Goal: Task Accomplishment & Management: Use online tool/utility

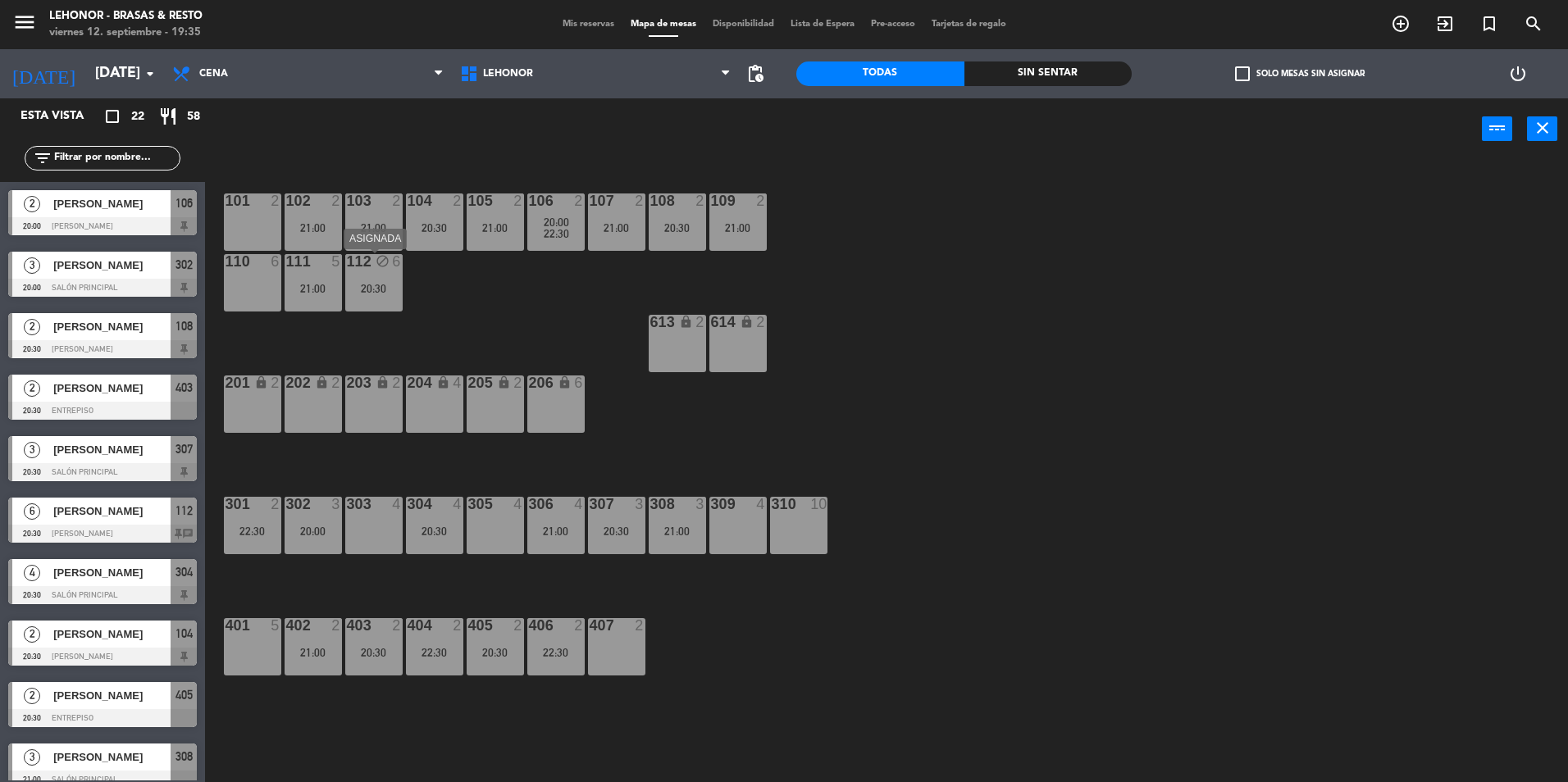
click at [380, 277] on div "112 block 6 20:30" at bounding box center [374, 283] width 58 height 57
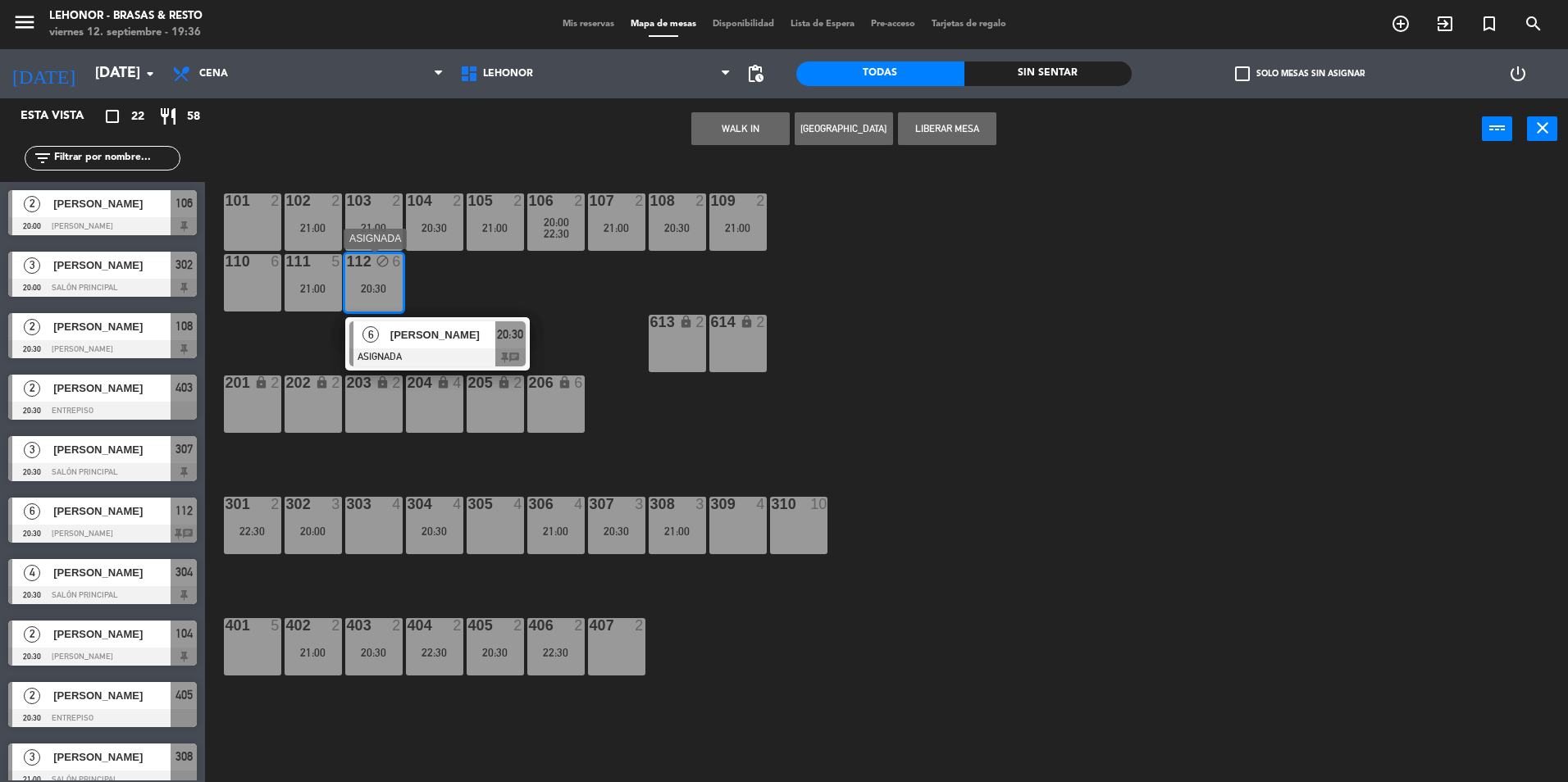
click at [475, 335] on span "[PERSON_NAME]" at bounding box center [443, 335] width 105 height 17
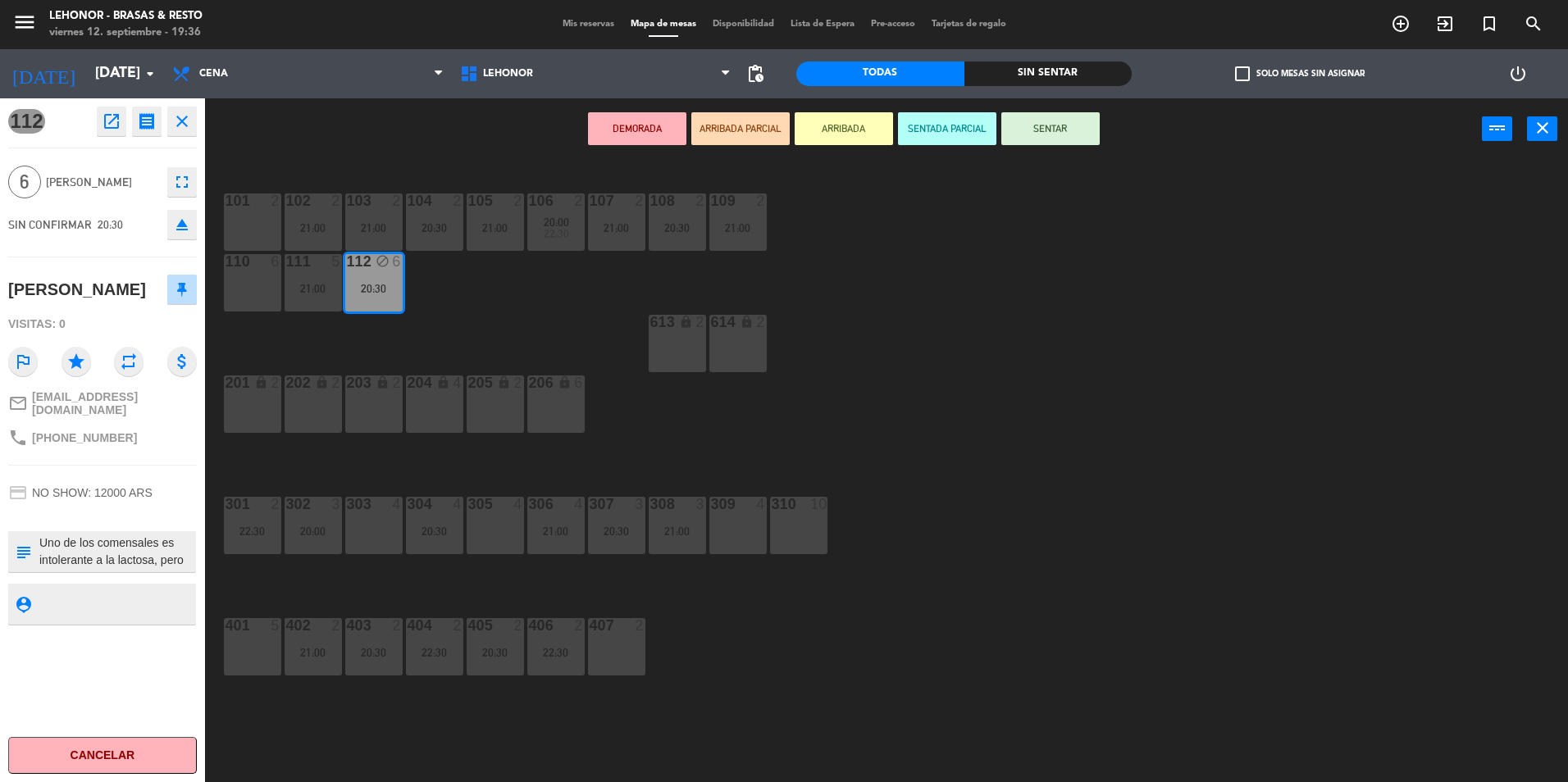
click at [786, 507] on div at bounding box center [798, 504] width 27 height 14
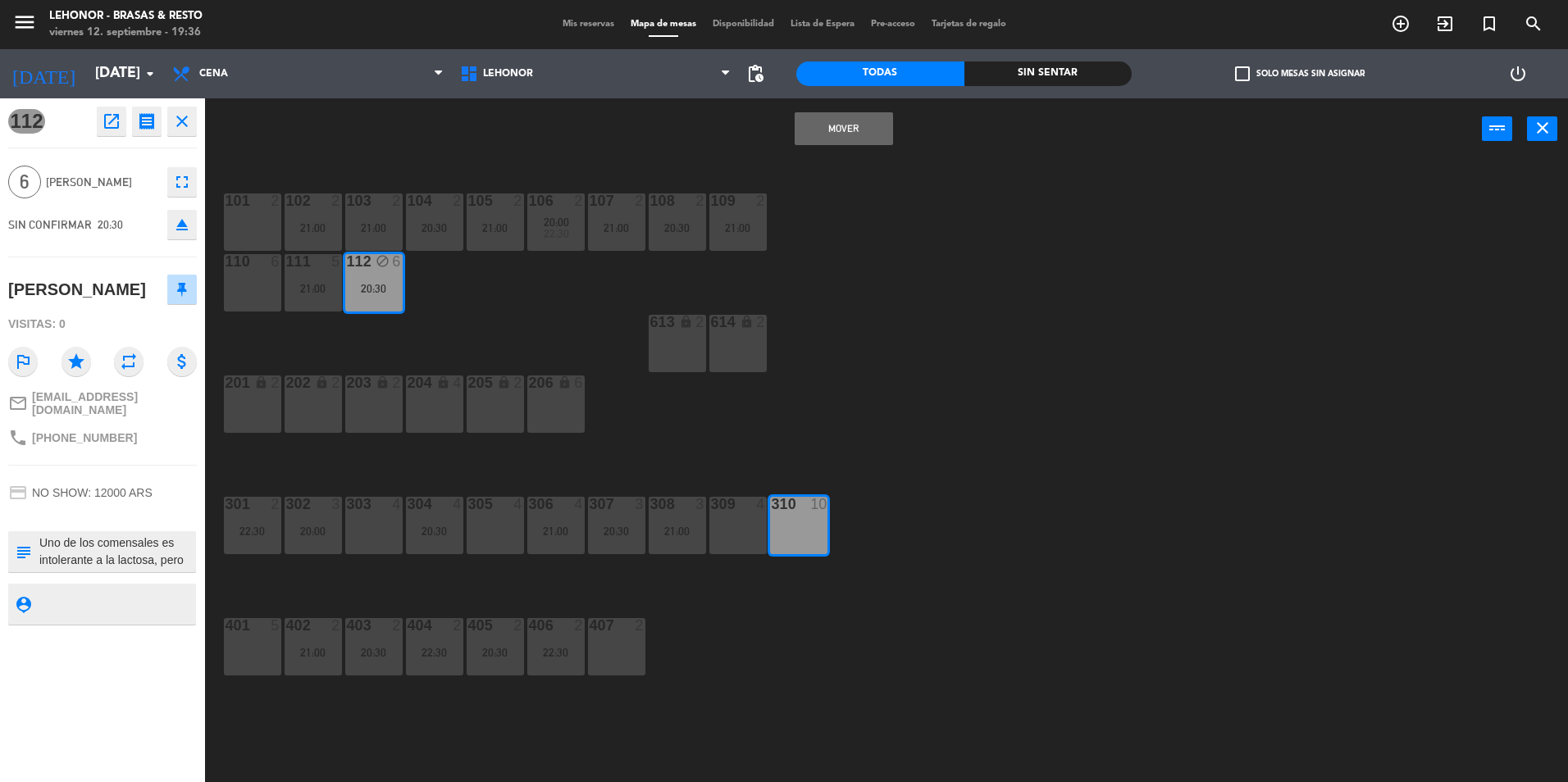
click at [851, 130] on button "Mover" at bounding box center [844, 129] width 98 height 33
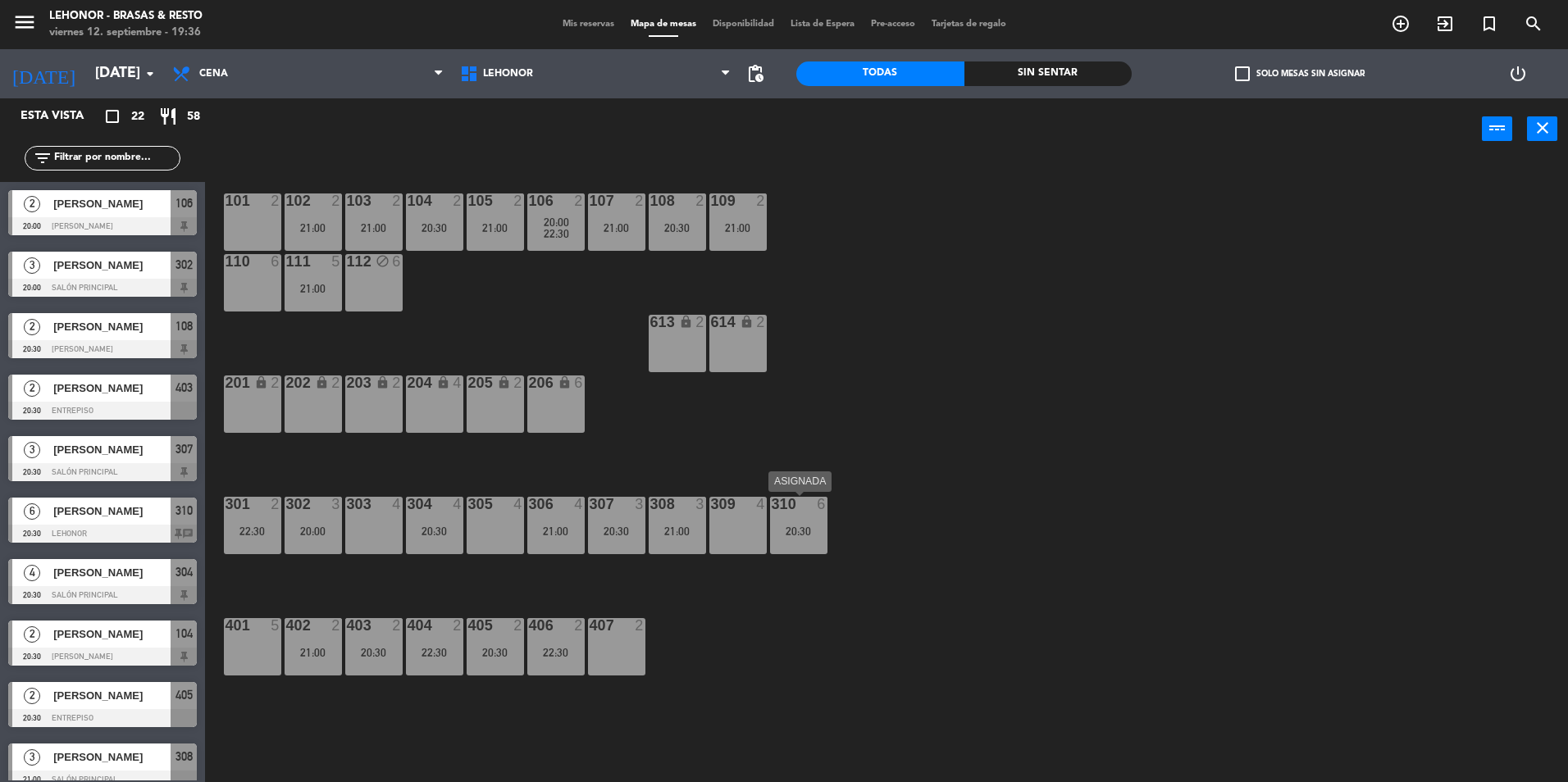
click at [810, 538] on div "310 6 20:30" at bounding box center [799, 526] width 58 height 57
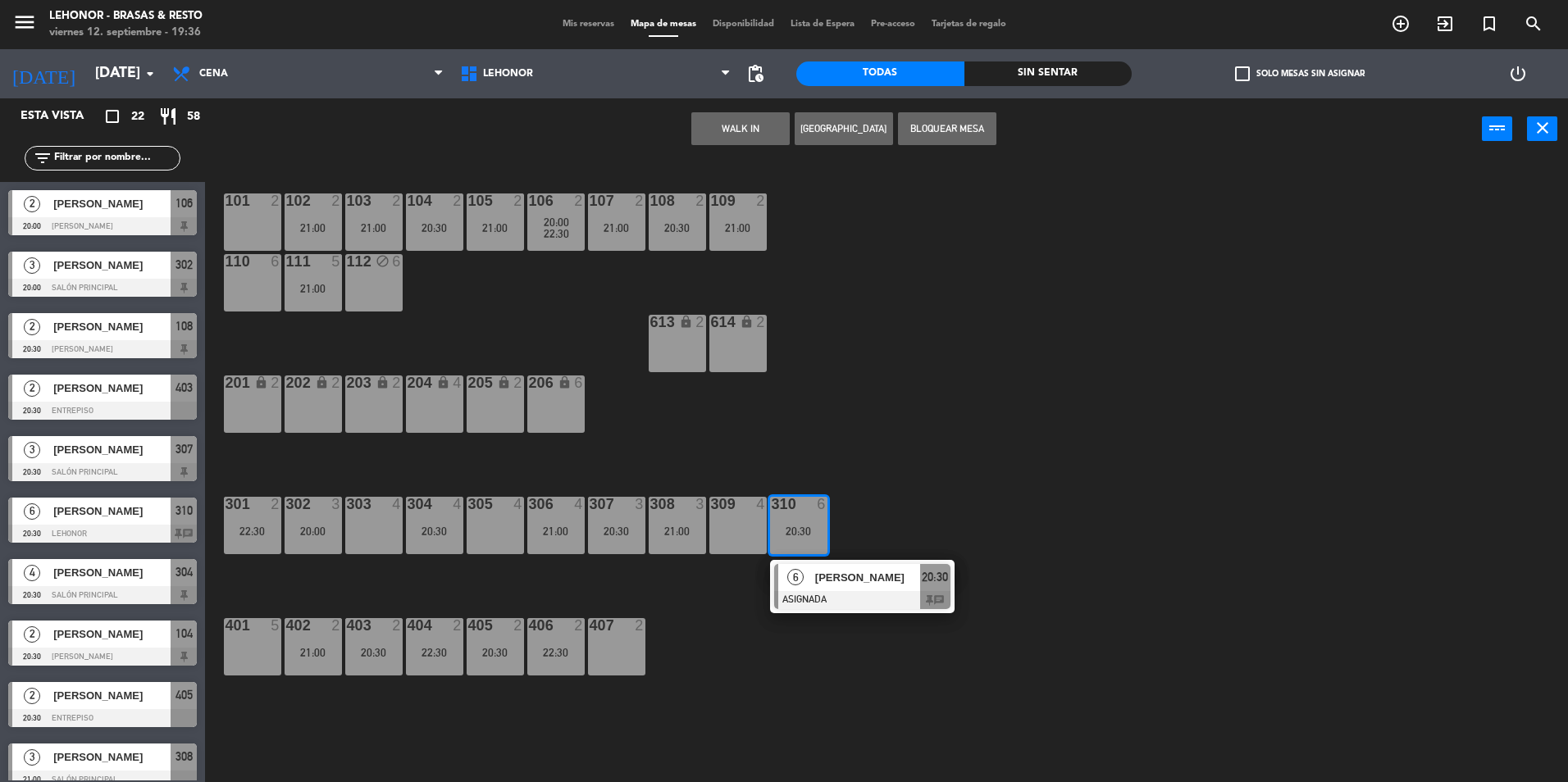
click at [858, 580] on span "[PERSON_NAME]" at bounding box center [868, 577] width 105 height 17
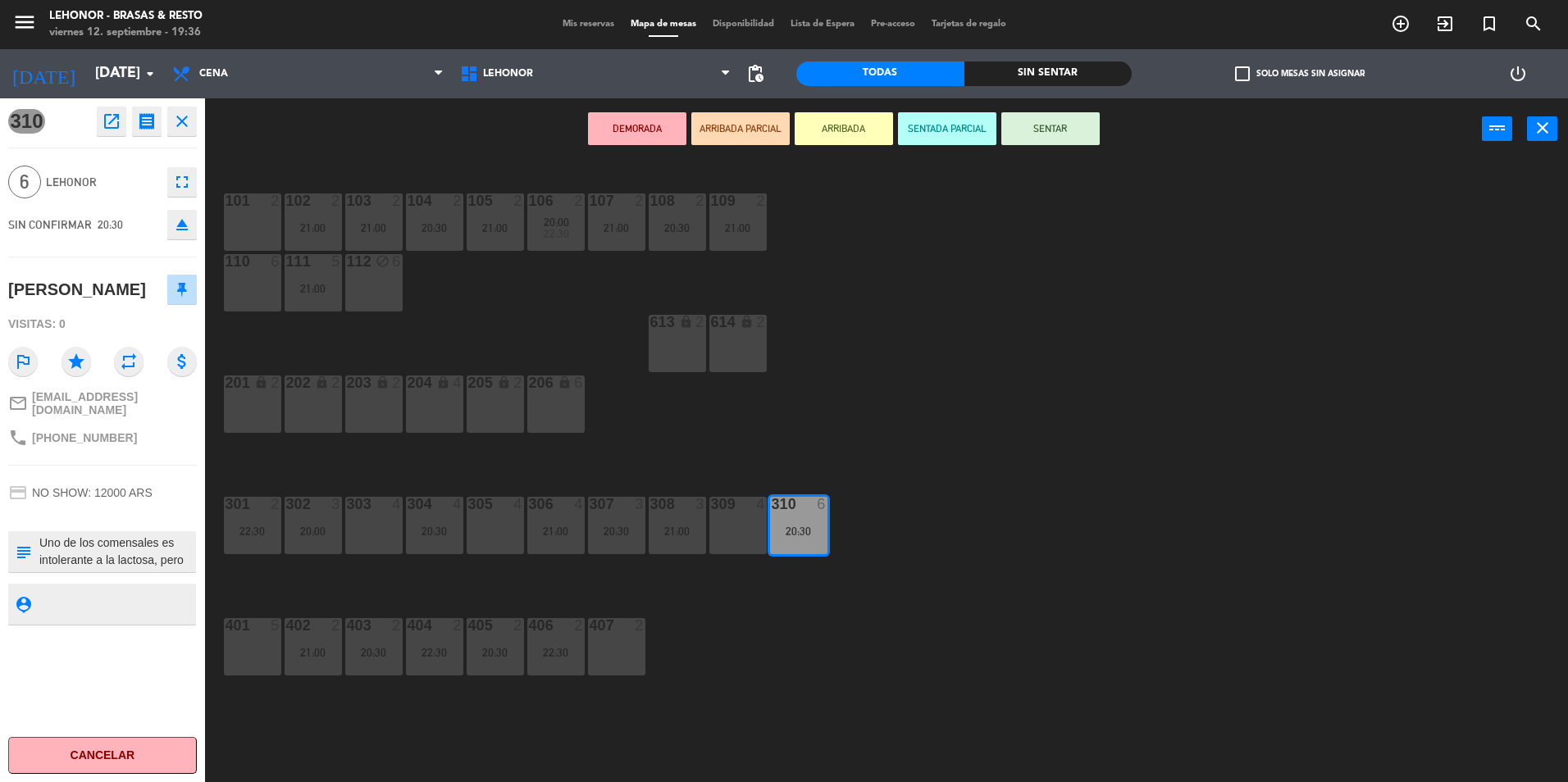
click at [118, 129] on icon "open_in_new" at bounding box center [111, 121] width 19 height 19
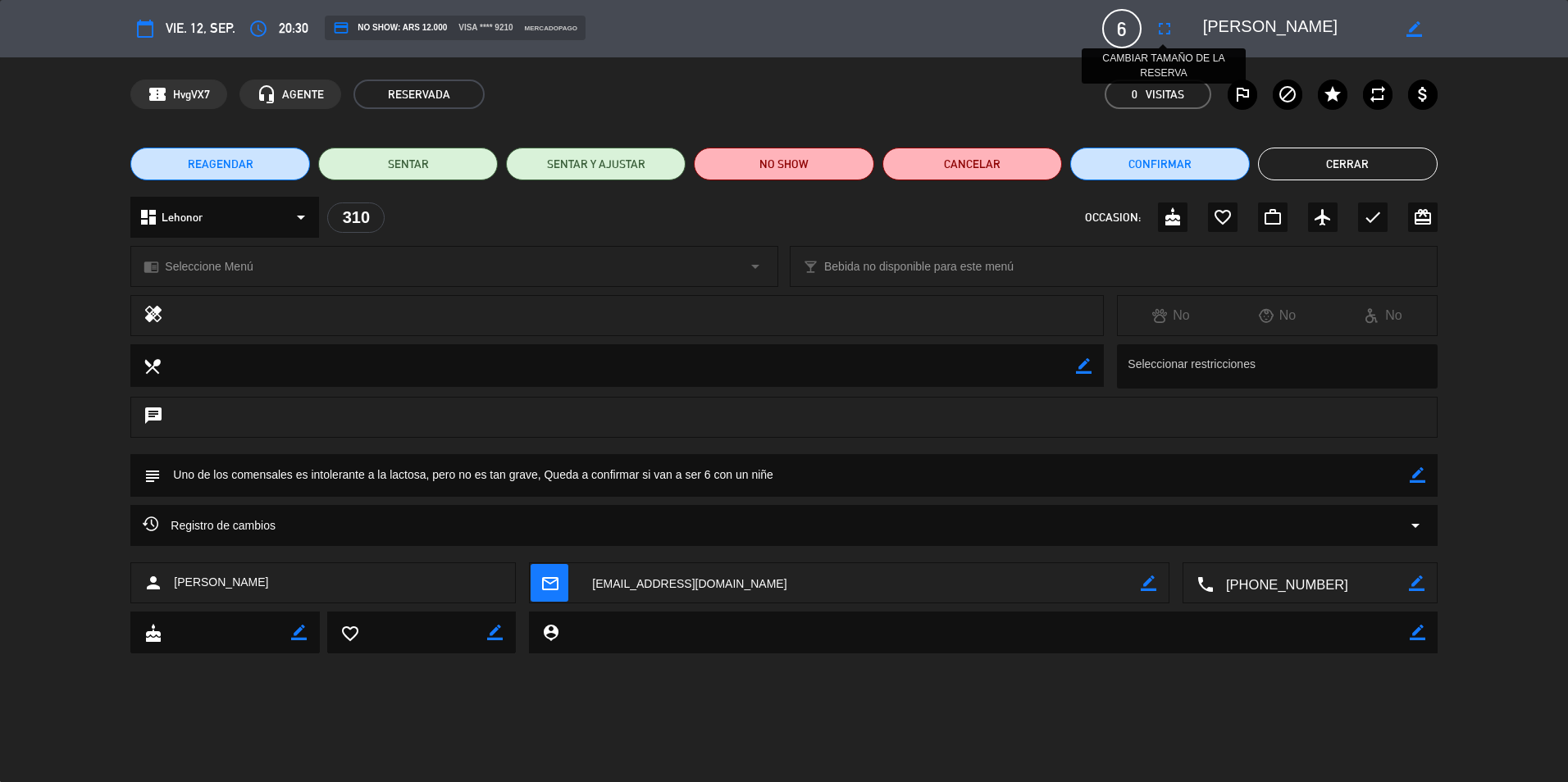
click at [1156, 30] on icon "fullscreen" at bounding box center [1165, 28] width 19 height 19
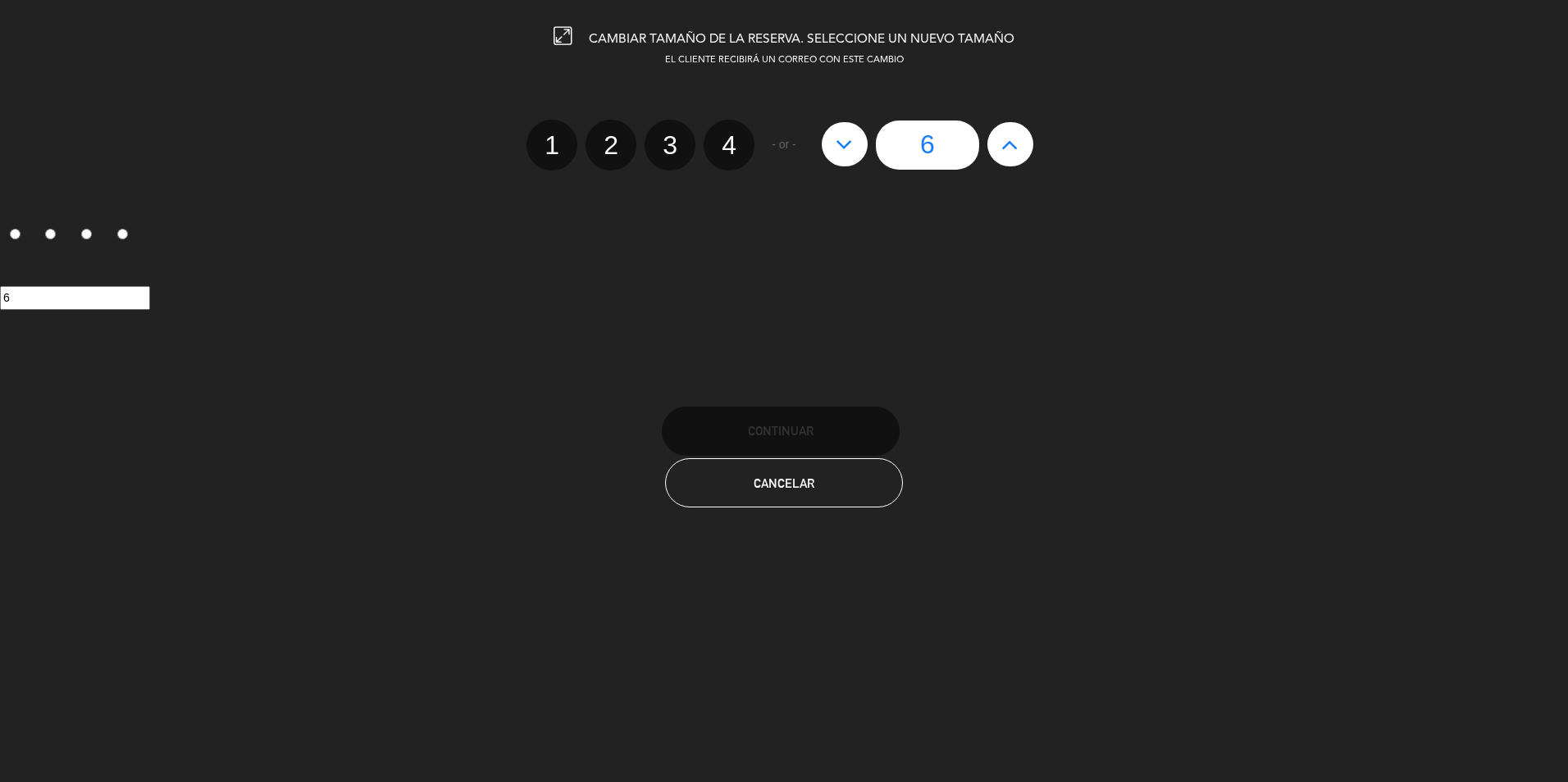
click at [1030, 148] on button at bounding box center [1011, 145] width 46 height 44
type input "7"
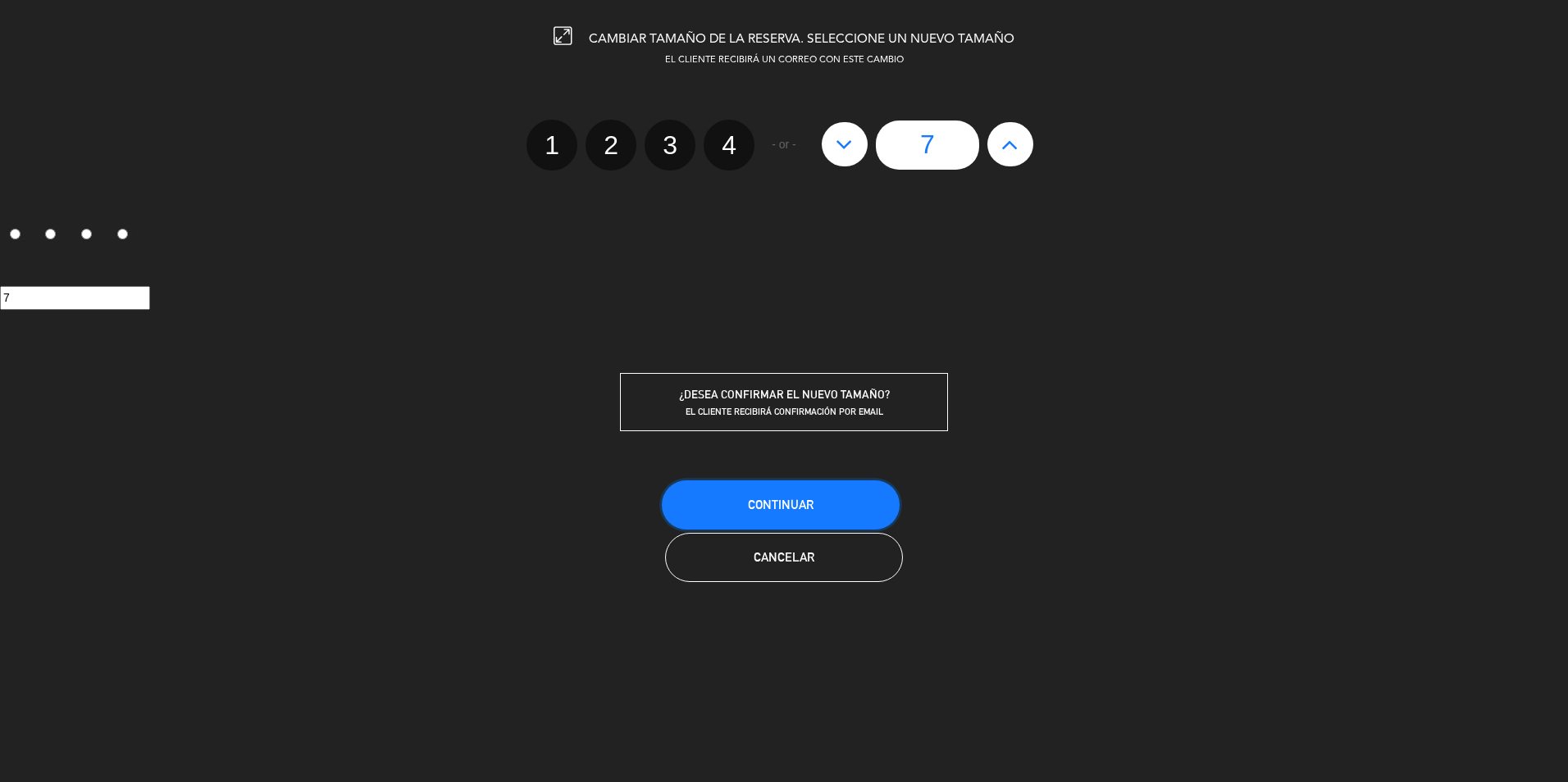
click at [815, 494] on button "Continuar" at bounding box center [781, 505] width 238 height 49
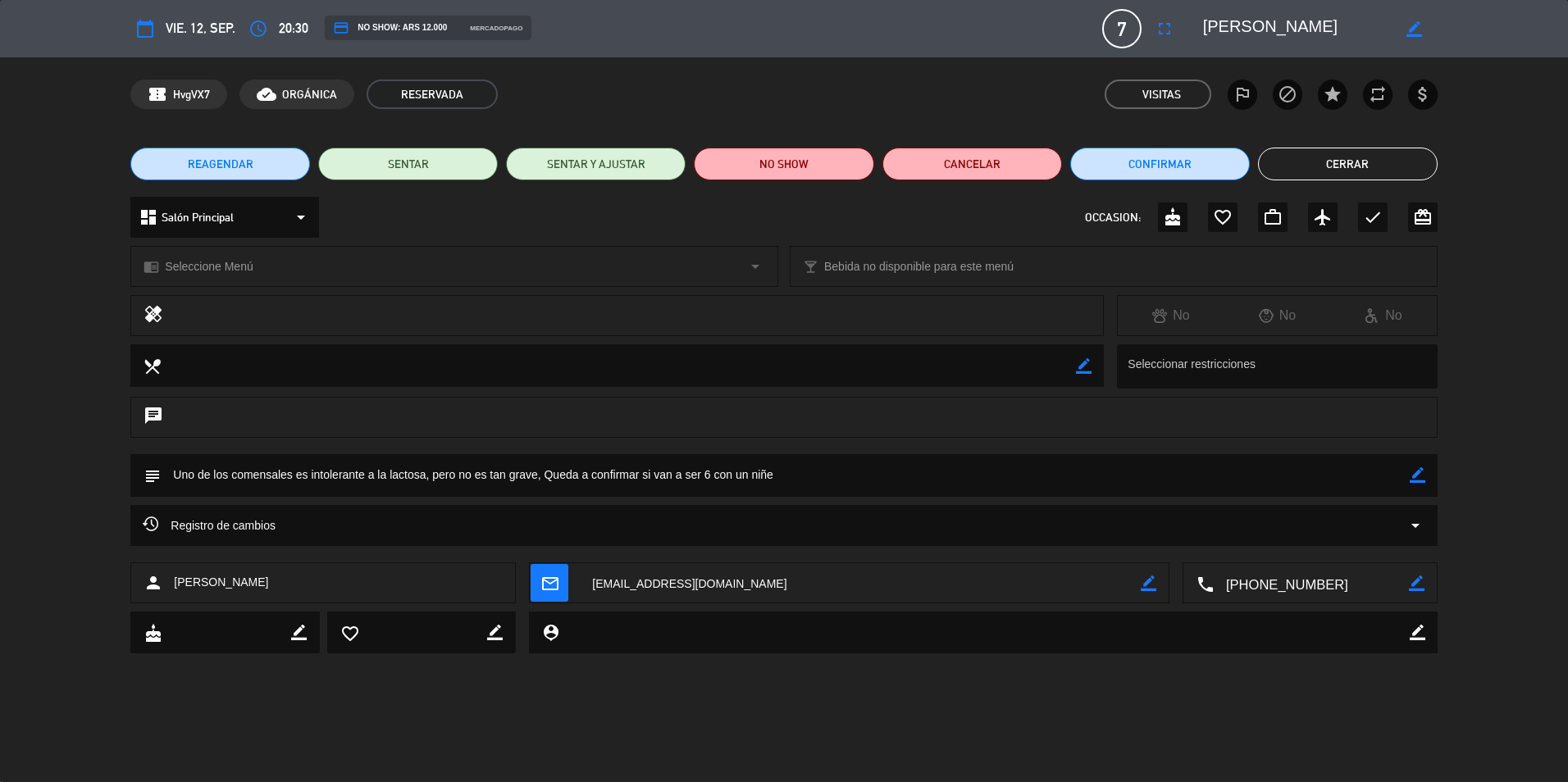
click at [1426, 478] on div "subject border_color" at bounding box center [783, 475] width 1307 height 42
click at [1417, 474] on icon "border_color" at bounding box center [1417, 475] width 15 height 15
click at [1266, 476] on textarea at bounding box center [785, 474] width 1248 height 41
type textarea "Uno de los comensales es intolerante a la lactosa, pero no es tan grave, VIENE …"
click at [1410, 473] on icon at bounding box center [1417, 475] width 15 height 15
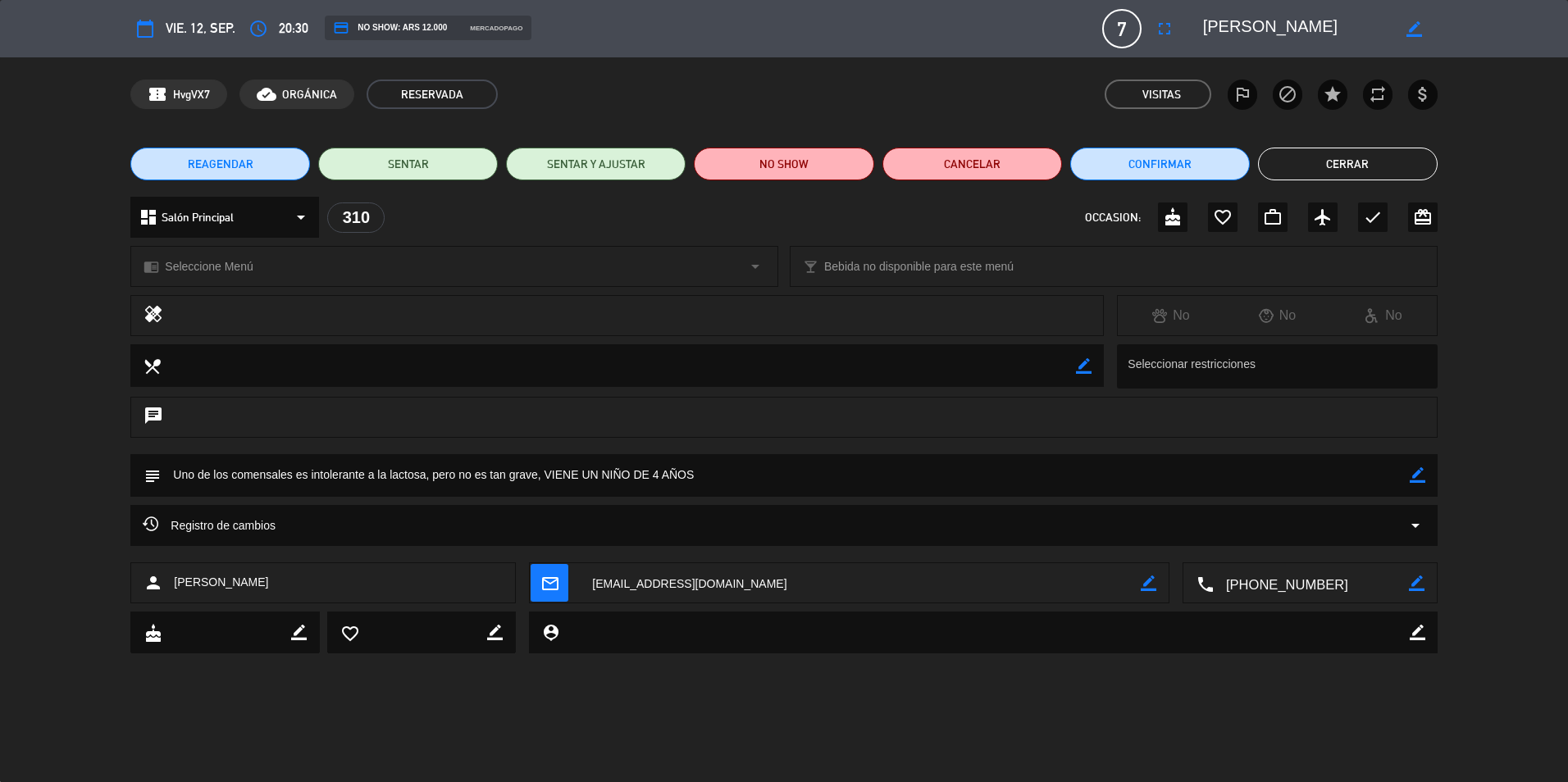
click at [1357, 160] on button "Cerrar" at bounding box center [1348, 164] width 179 height 33
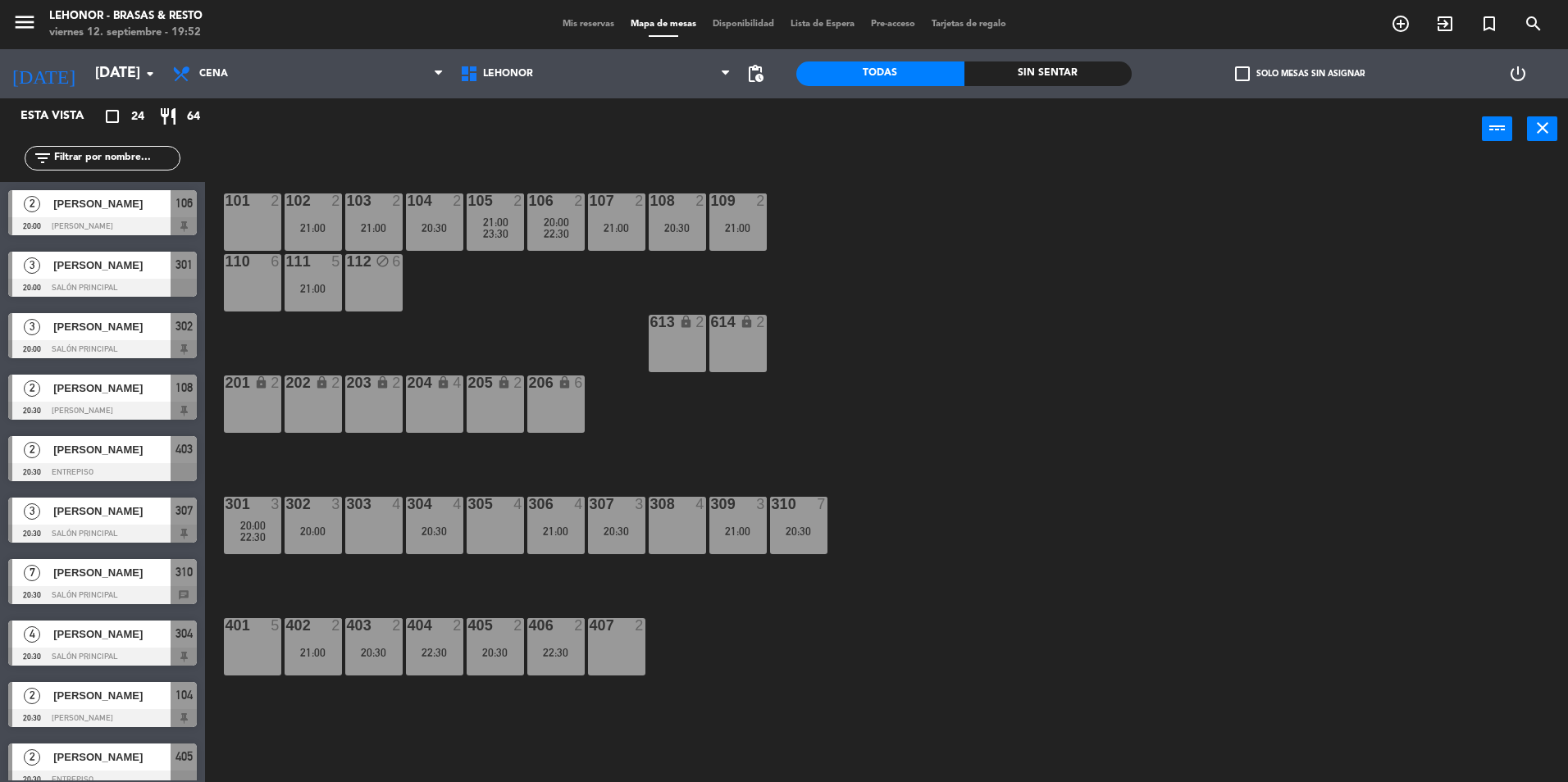
drag, startPoint x: 371, startPoint y: 300, endPoint x: 531, endPoint y: 319, distance: 161.1
click at [369, 298] on div "112 block 6" at bounding box center [374, 283] width 58 height 57
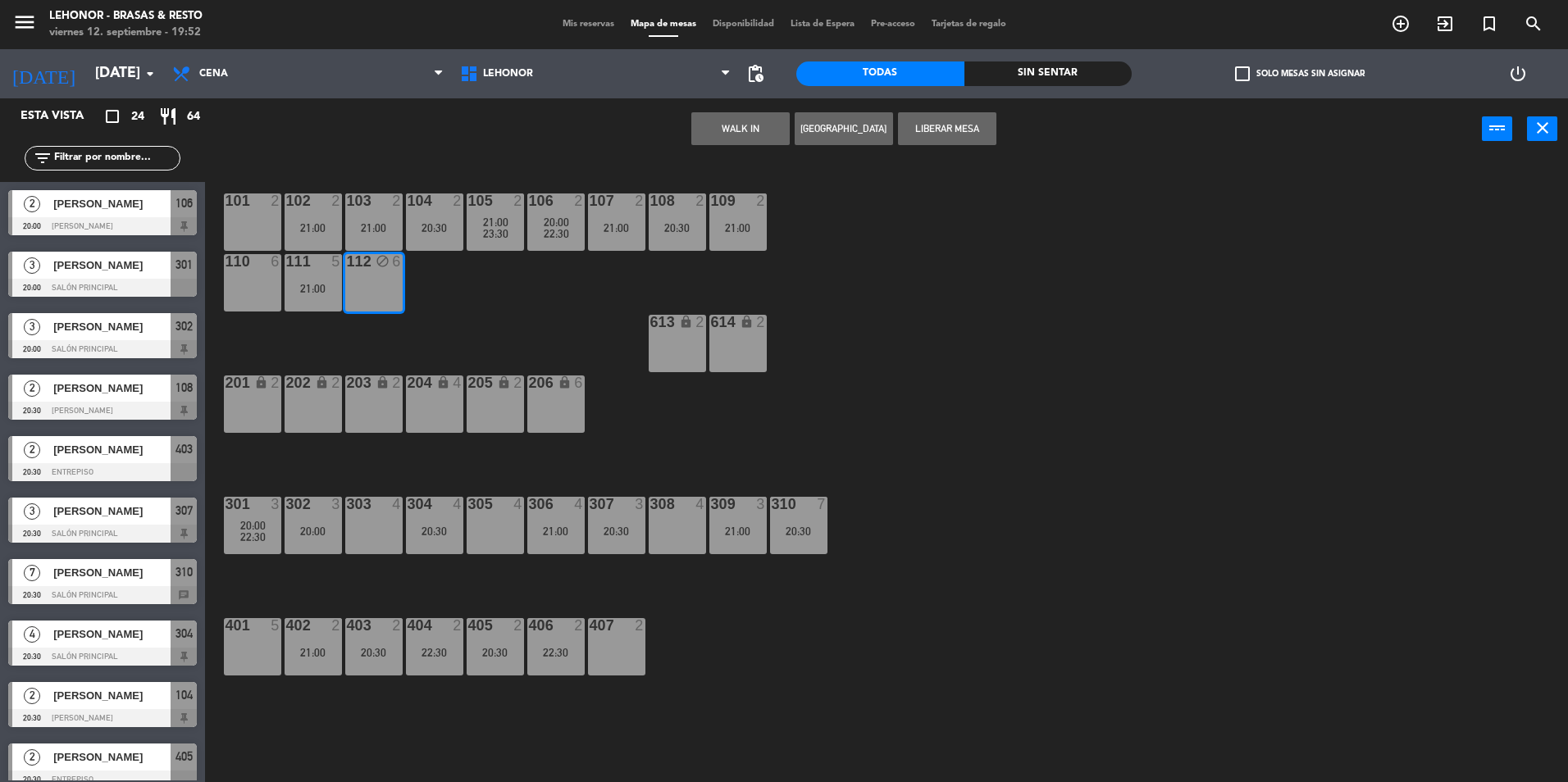
click at [940, 141] on button "Liberar Mesa" at bounding box center [947, 129] width 98 height 33
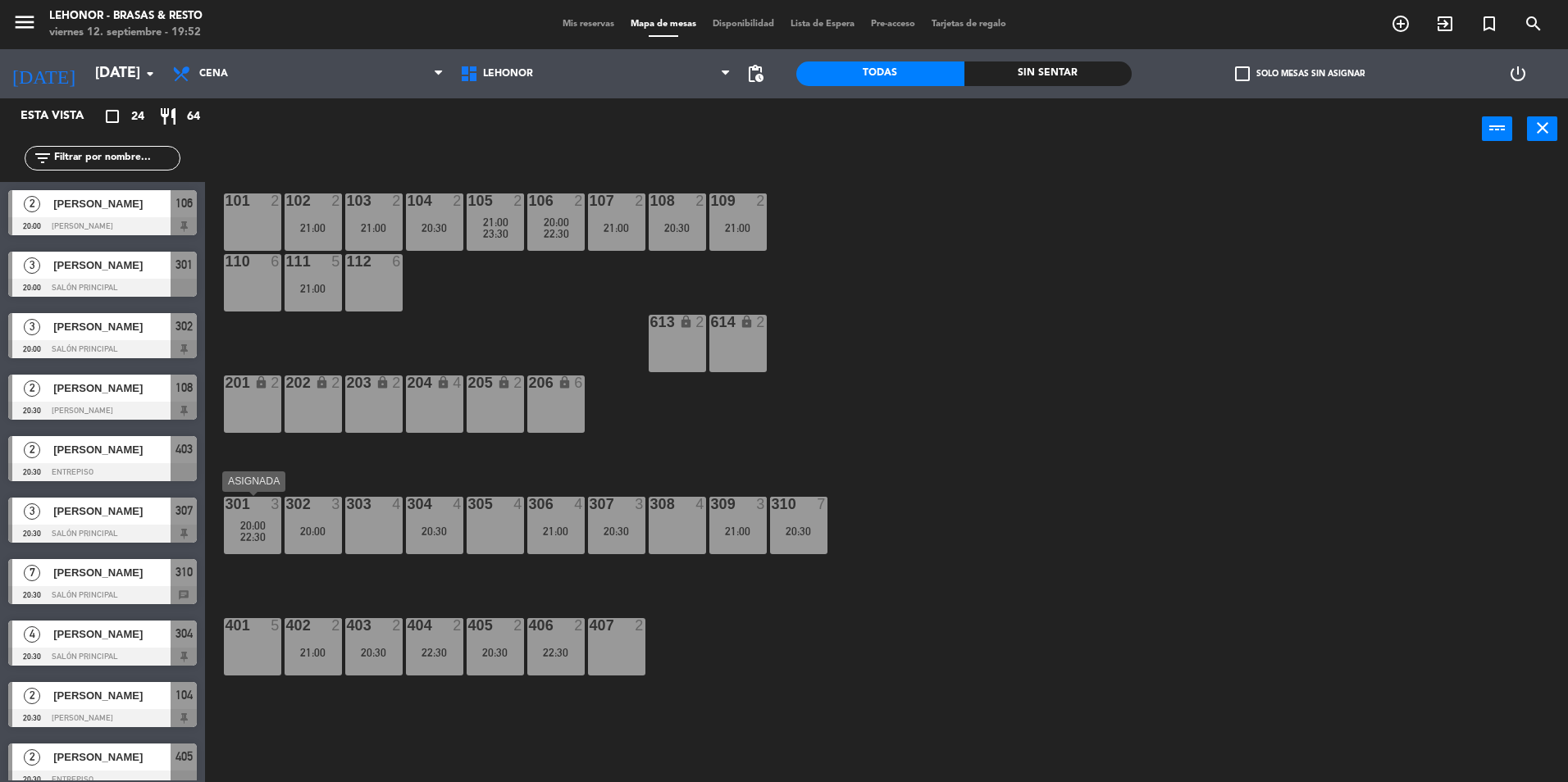
click at [255, 523] on span "20:00" at bounding box center [253, 526] width 25 height 14
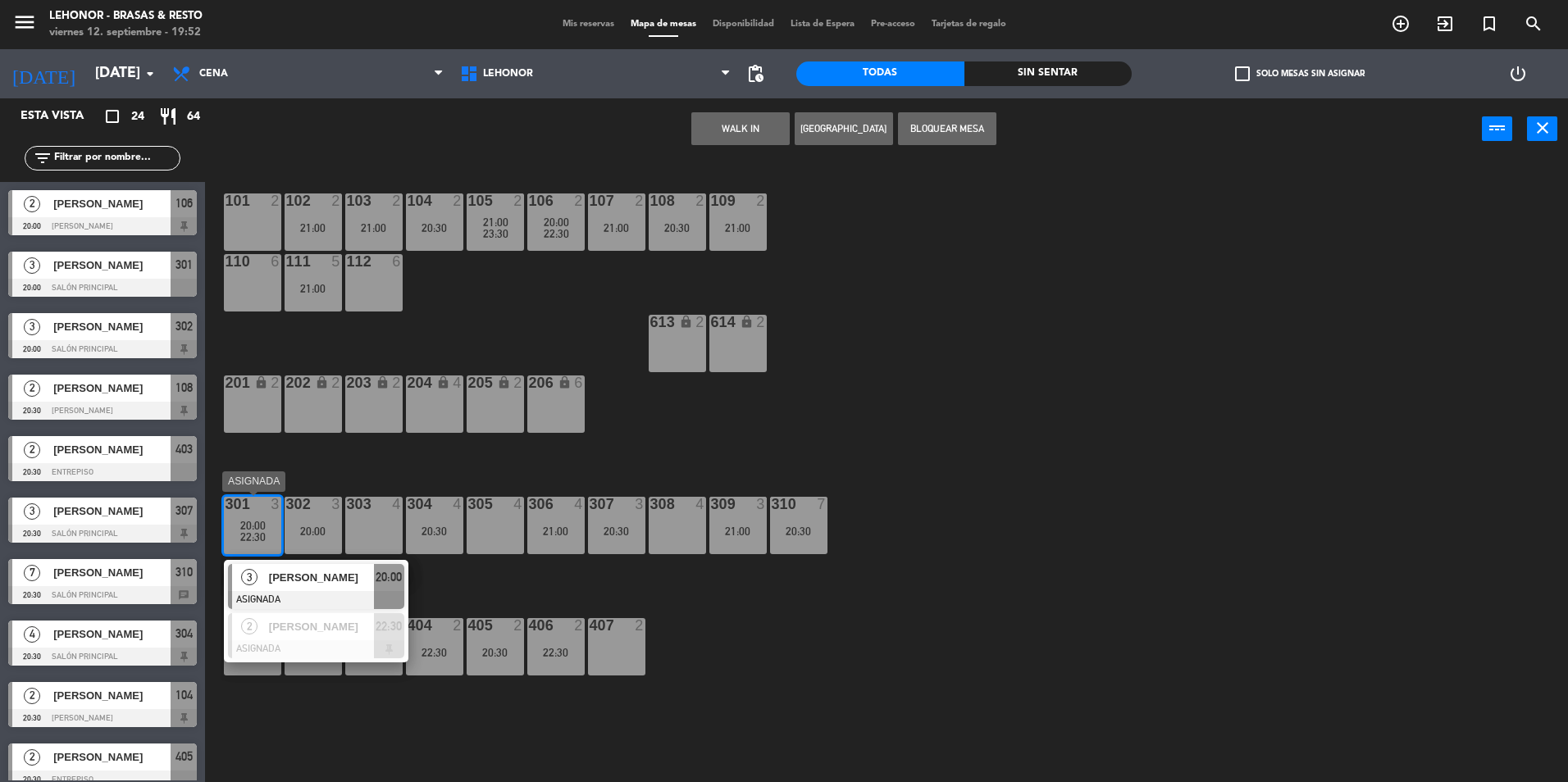
click at [341, 583] on span "[PERSON_NAME]" at bounding box center [321, 577] width 105 height 17
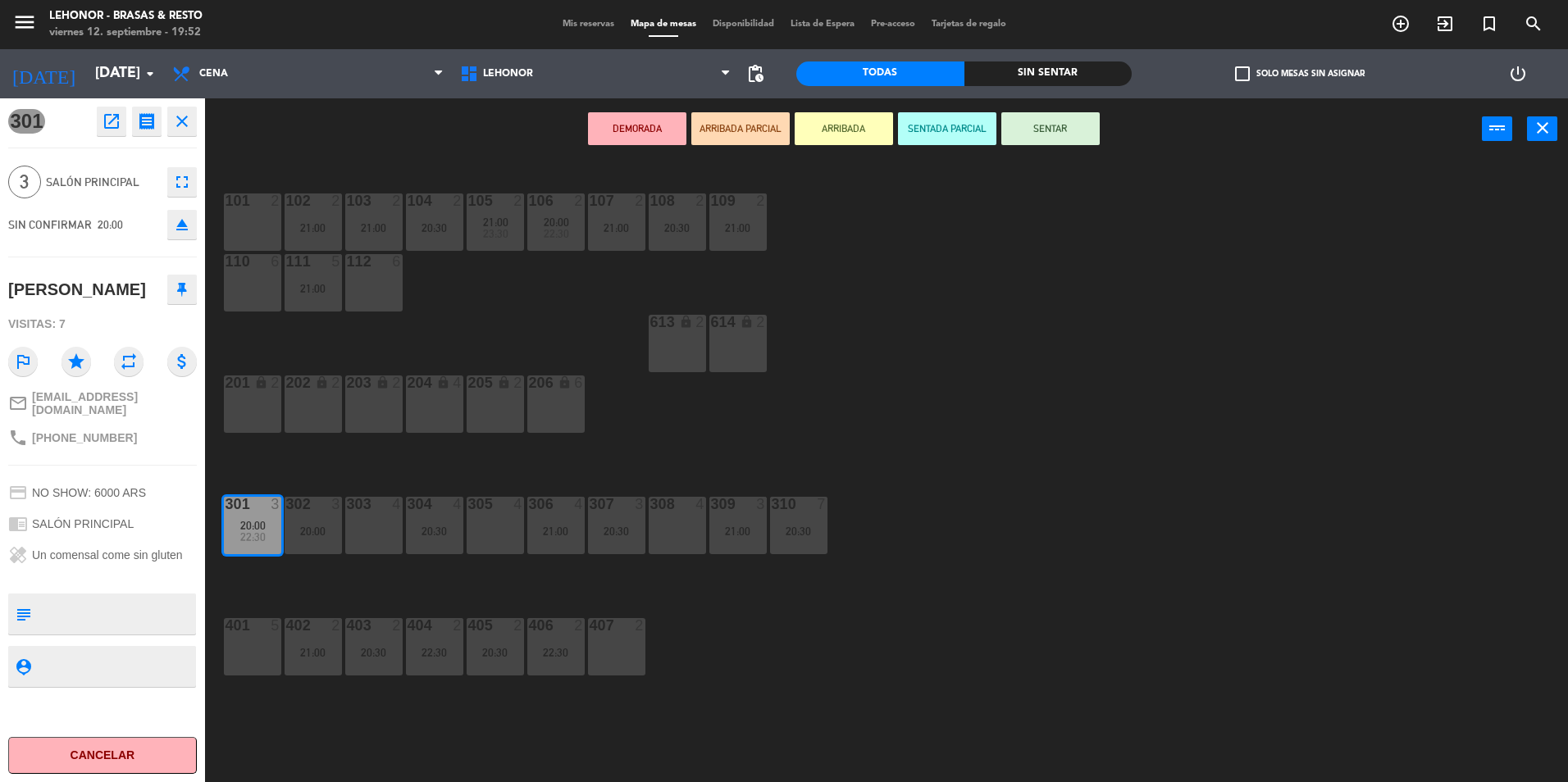
click at [1116, 378] on div "101 2 102 2 21:00 103 2 21:00 104 2 20:30 105 2 21:00 23:30 106 2 20:00 22:30 1…" at bounding box center [895, 475] width 1348 height 622
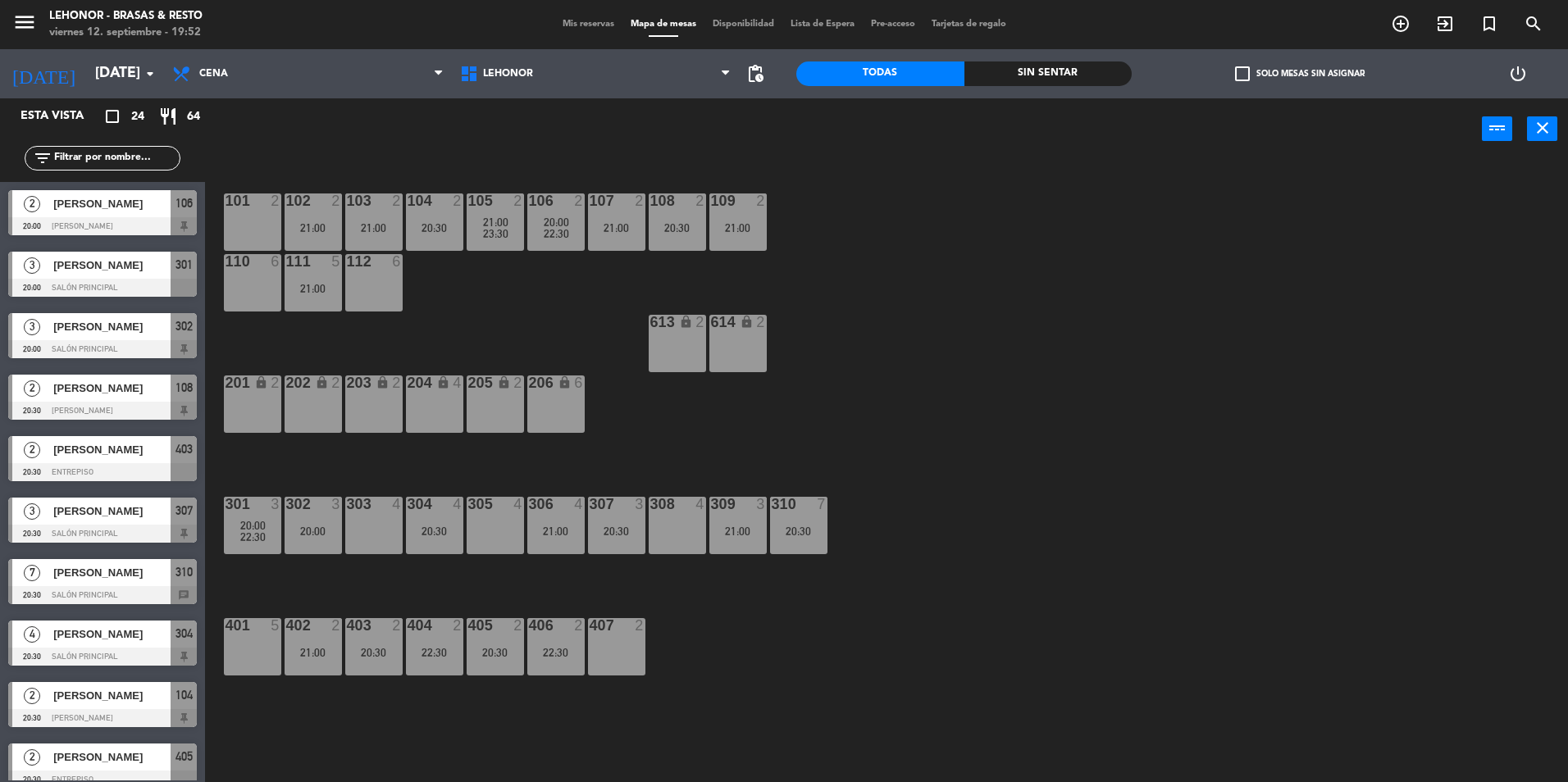
click at [509, 225] on div "21:00" at bounding box center [496, 222] width 58 height 12
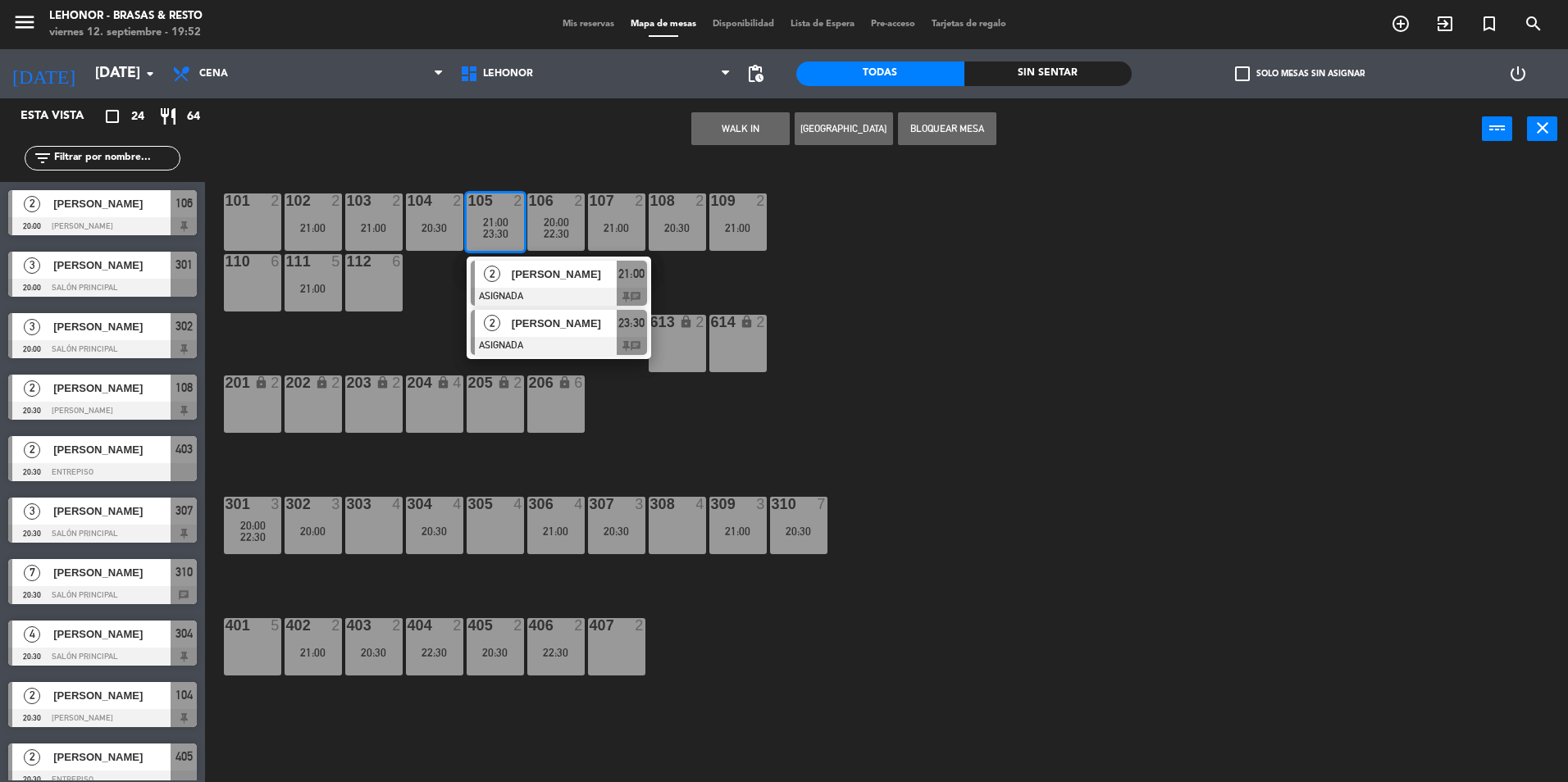
click at [591, 342] on div at bounding box center [559, 346] width 177 height 18
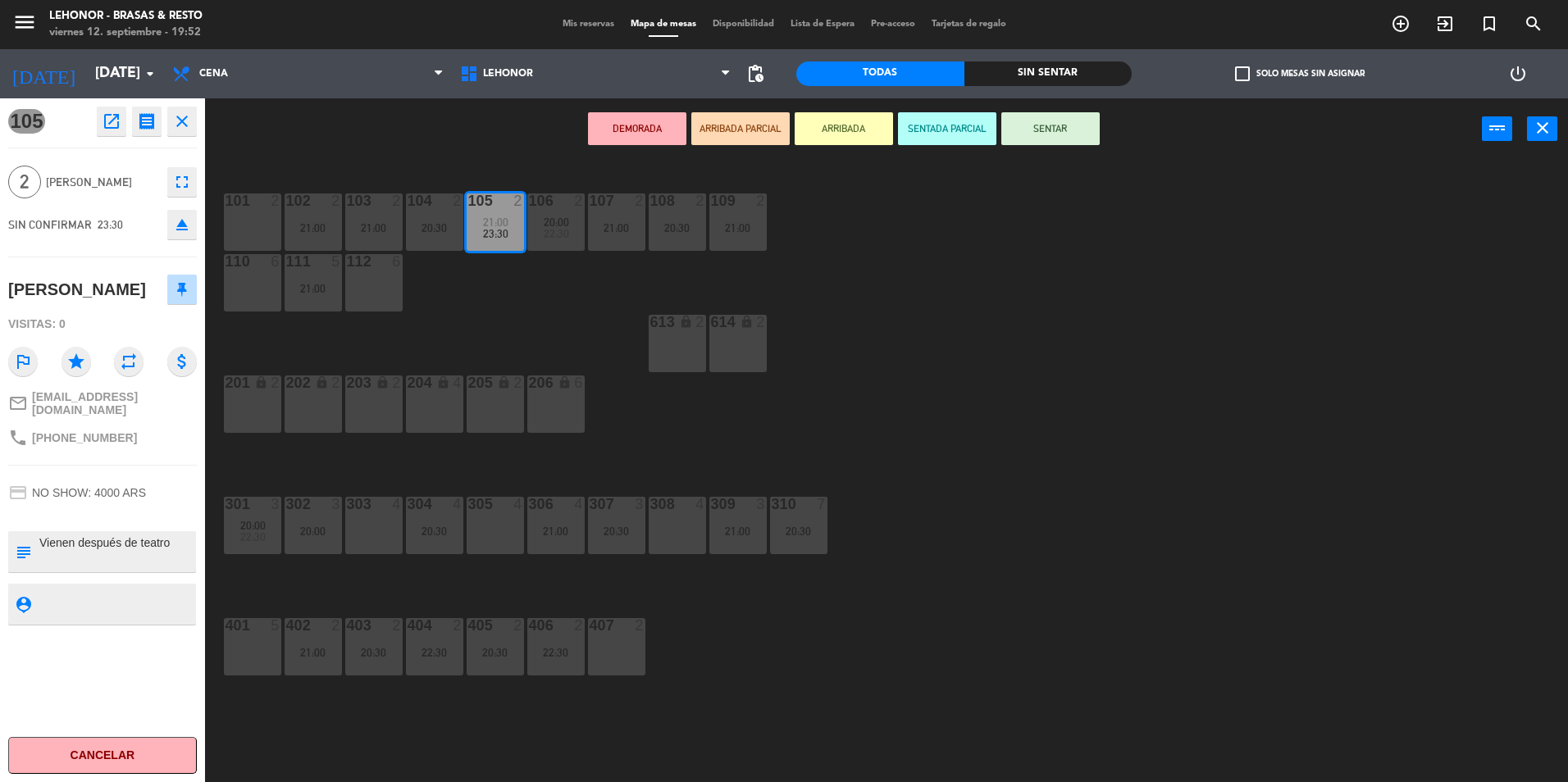
click at [895, 297] on div "101 2 102 2 21:00 103 2 21:00 104 2 20:30 105 2 21:00 23:30 106 2 20:00 22:30 1…" at bounding box center [895, 475] width 1348 height 622
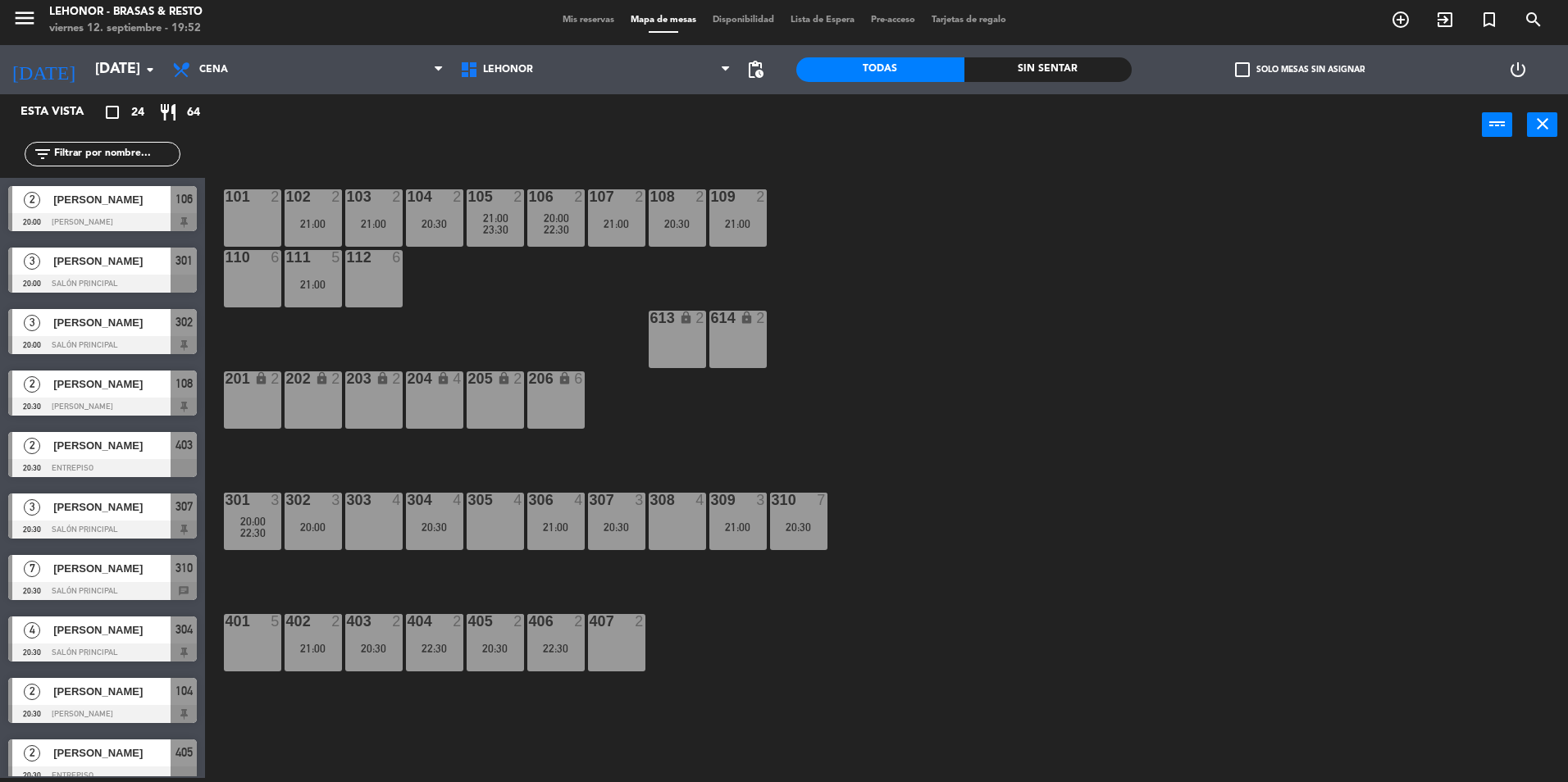
scroll to position [462, 0]
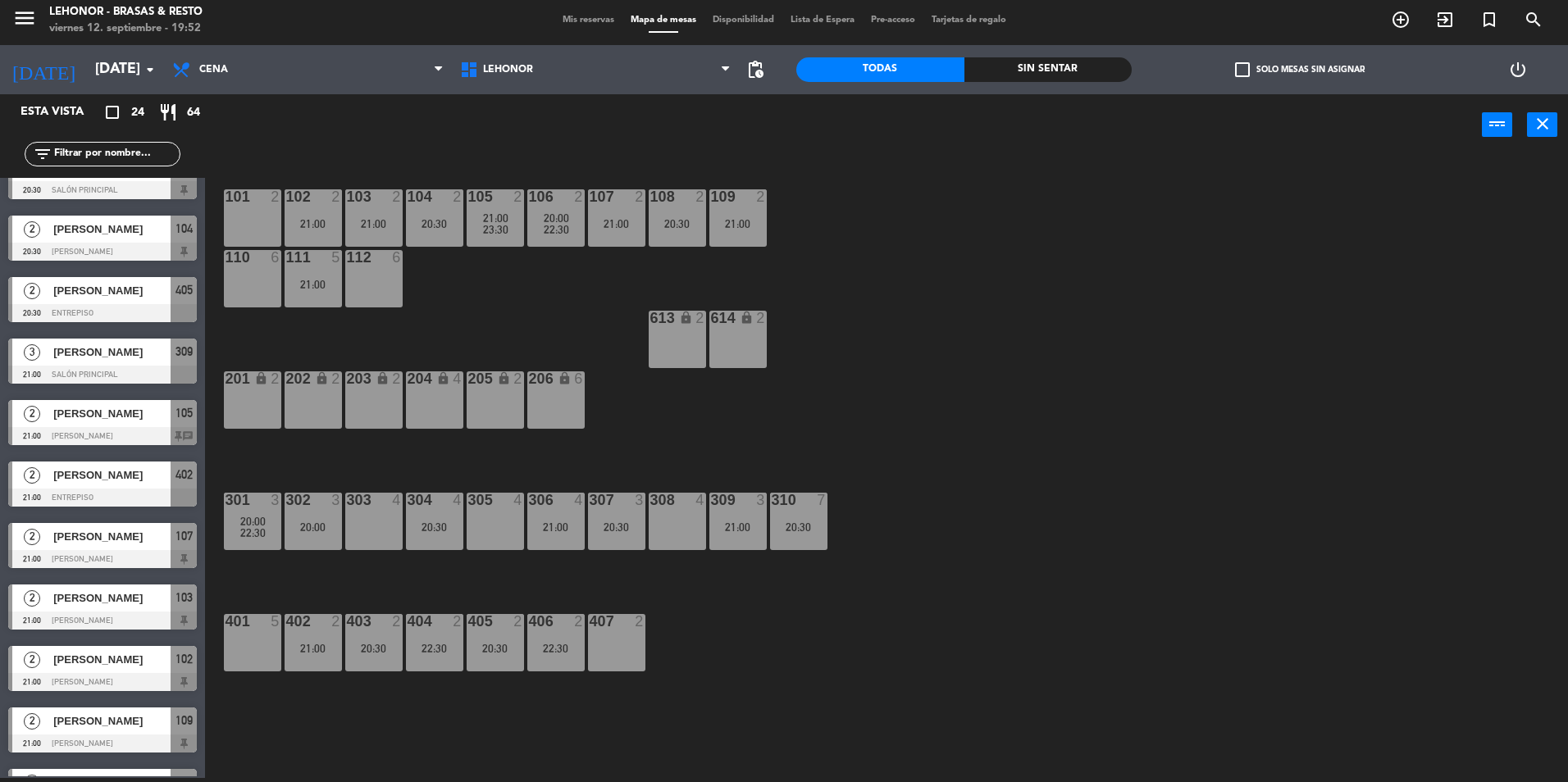
click at [553, 244] on div "106 2 20:00 22:30" at bounding box center [556, 218] width 58 height 57
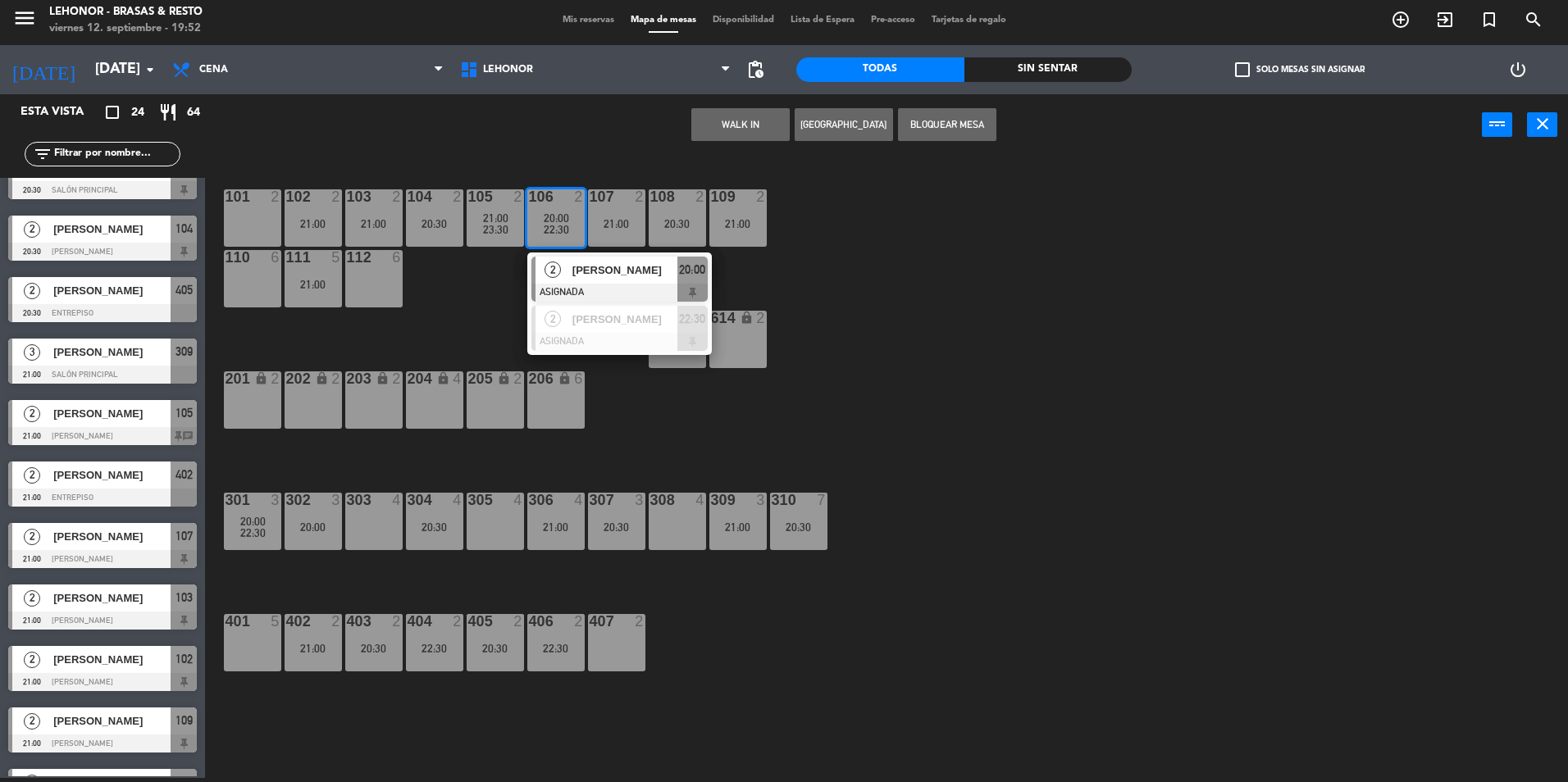
click at [885, 278] on div "101 2 102 2 21:00 103 2 21:00 104 2 20:30 105 2 21:00 23:30 106 2 20:00 22:30 2…" at bounding box center [895, 471] width 1348 height 622
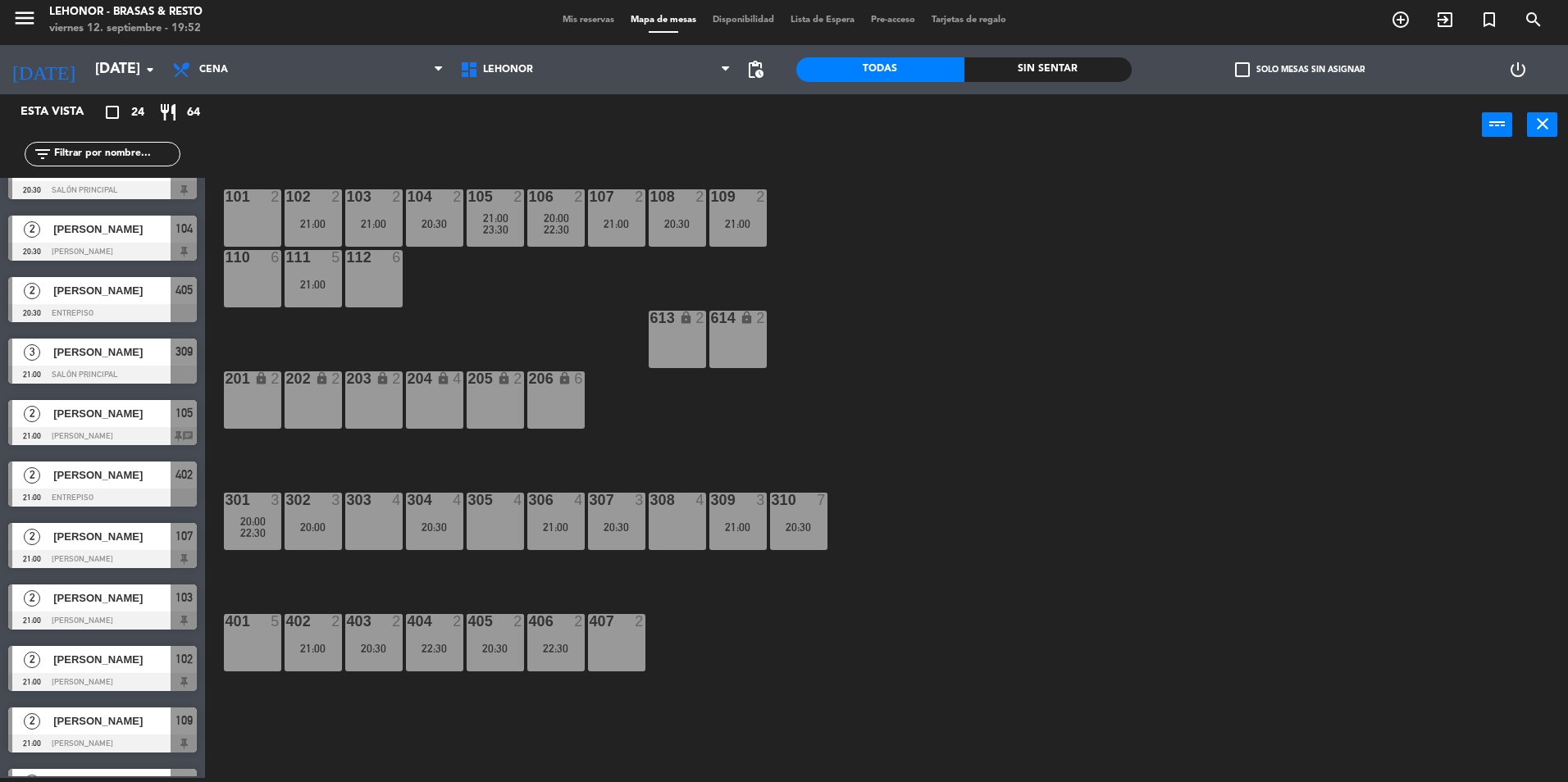
drag, startPoint x: 267, startPoint y: 525, endPoint x: 272, endPoint y: 535, distance: 11.2
click at [267, 523] on div "20:00" at bounding box center [253, 522] width 58 height 12
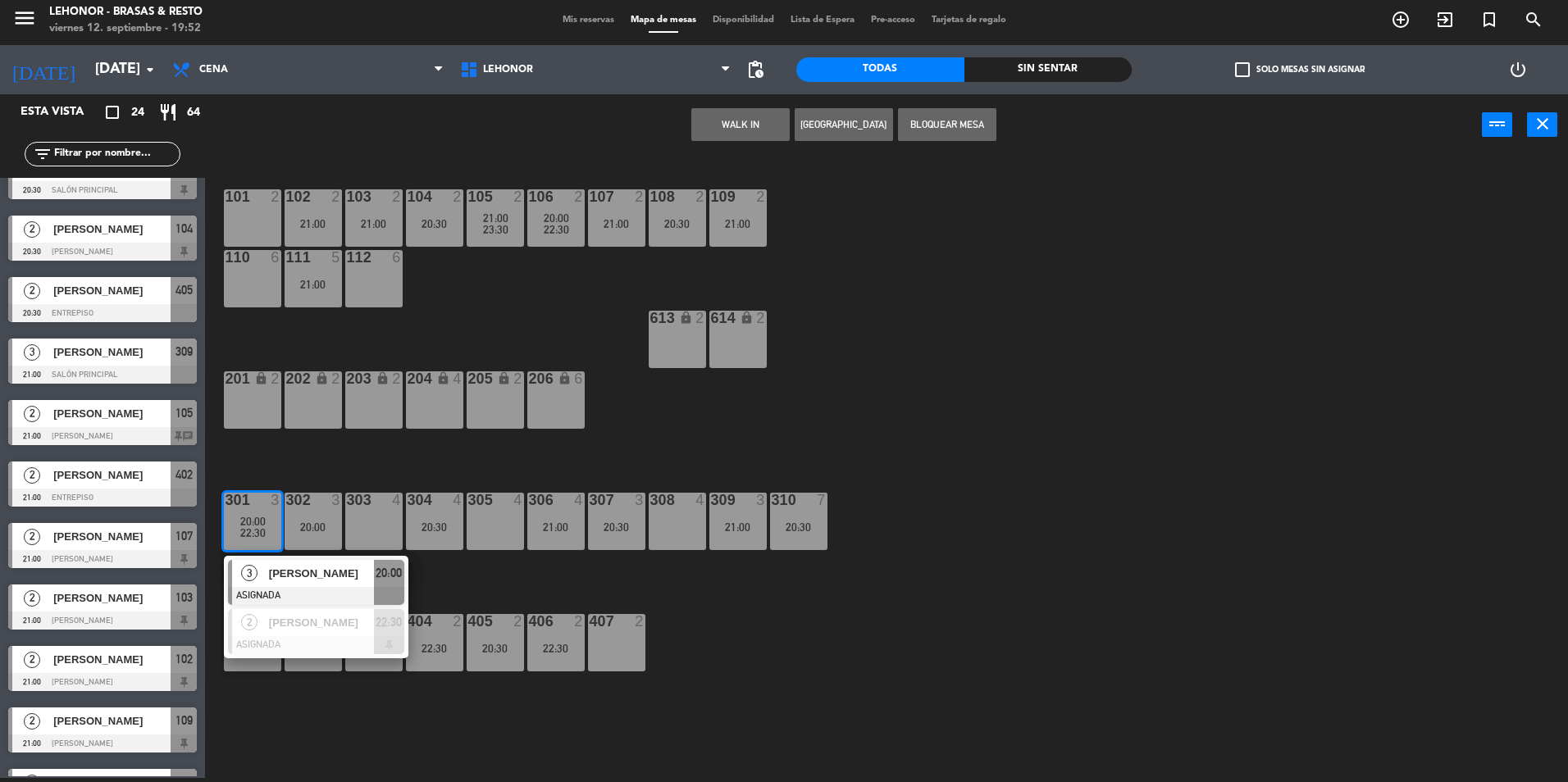
click at [776, 452] on div "101 2 102 2 21:00 103 2 21:00 104 2 20:30 105 2 21:00 23:30 106 2 20:00 22:30 1…" at bounding box center [895, 471] width 1348 height 622
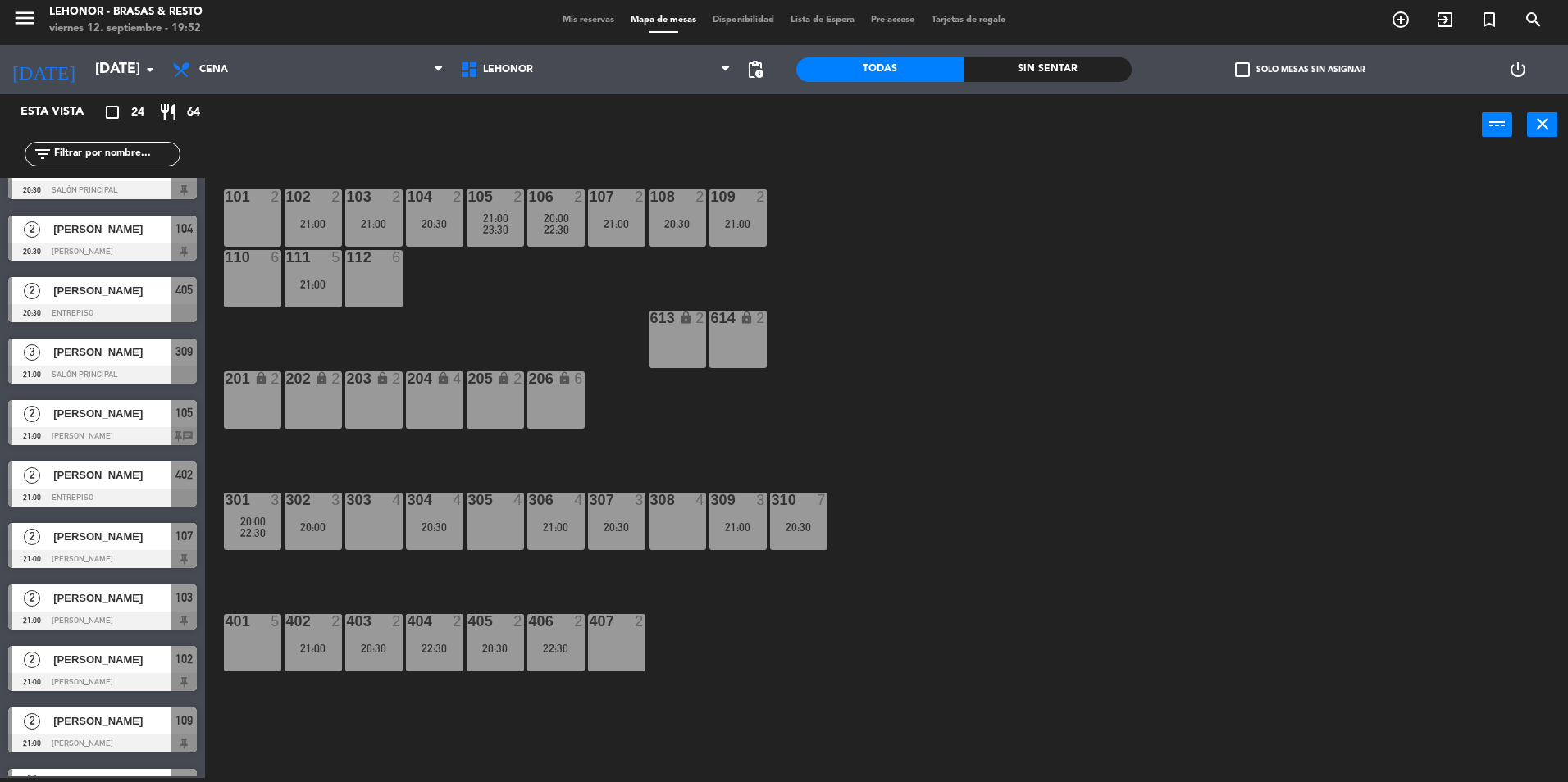
click at [250, 529] on span "22:30" at bounding box center [253, 533] width 25 height 14
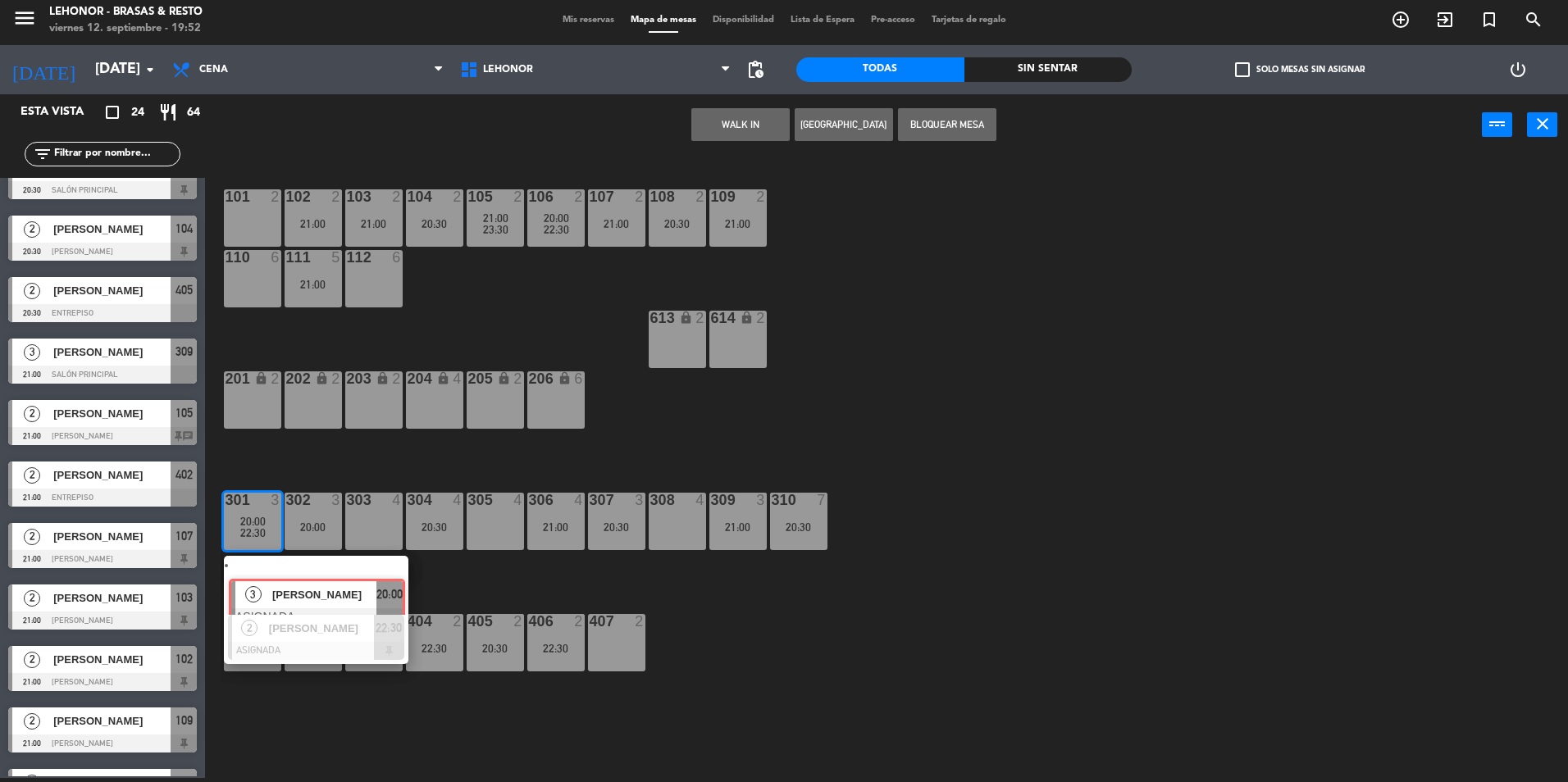
drag, startPoint x: 298, startPoint y: 571, endPoint x: 374, endPoint y: 555, distance: 77.7
click at [299, 571] on div "3 [PERSON_NAME] ASIGNADA 20:00" at bounding box center [315, 586] width 209 height 59
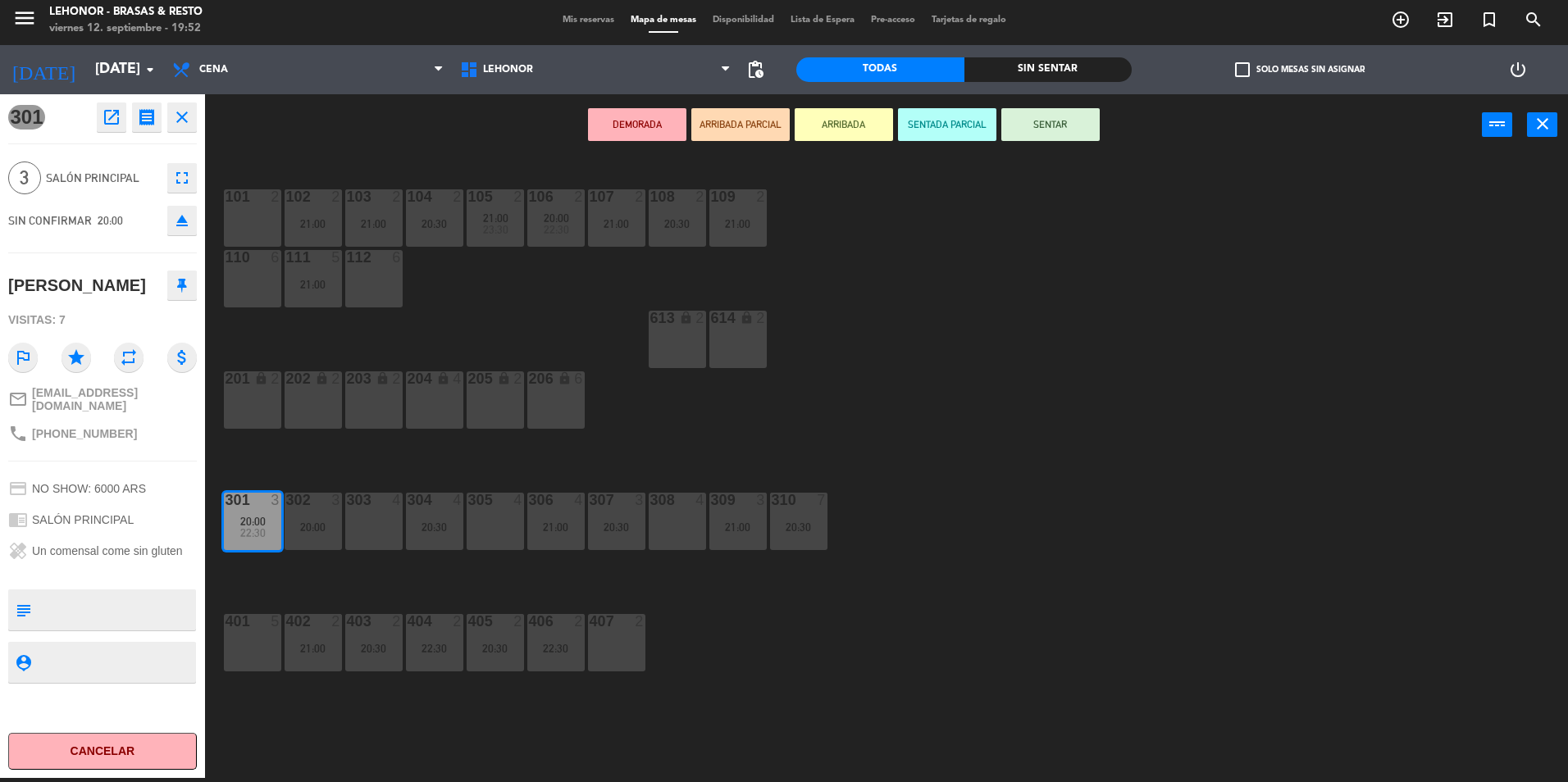
click at [381, 537] on div "303 4" at bounding box center [374, 522] width 58 height 57
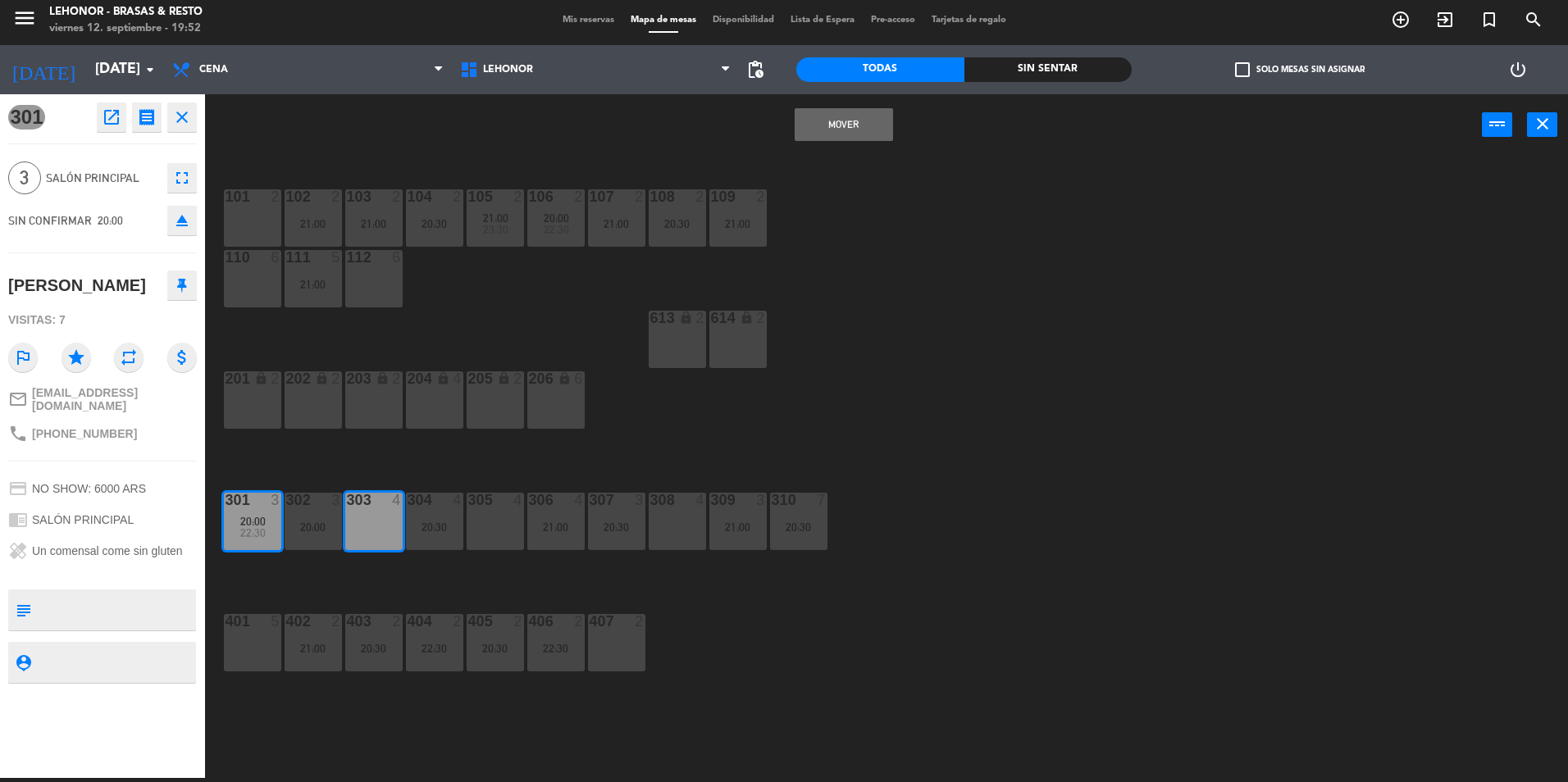
click at [848, 118] on button "Mover" at bounding box center [844, 124] width 98 height 33
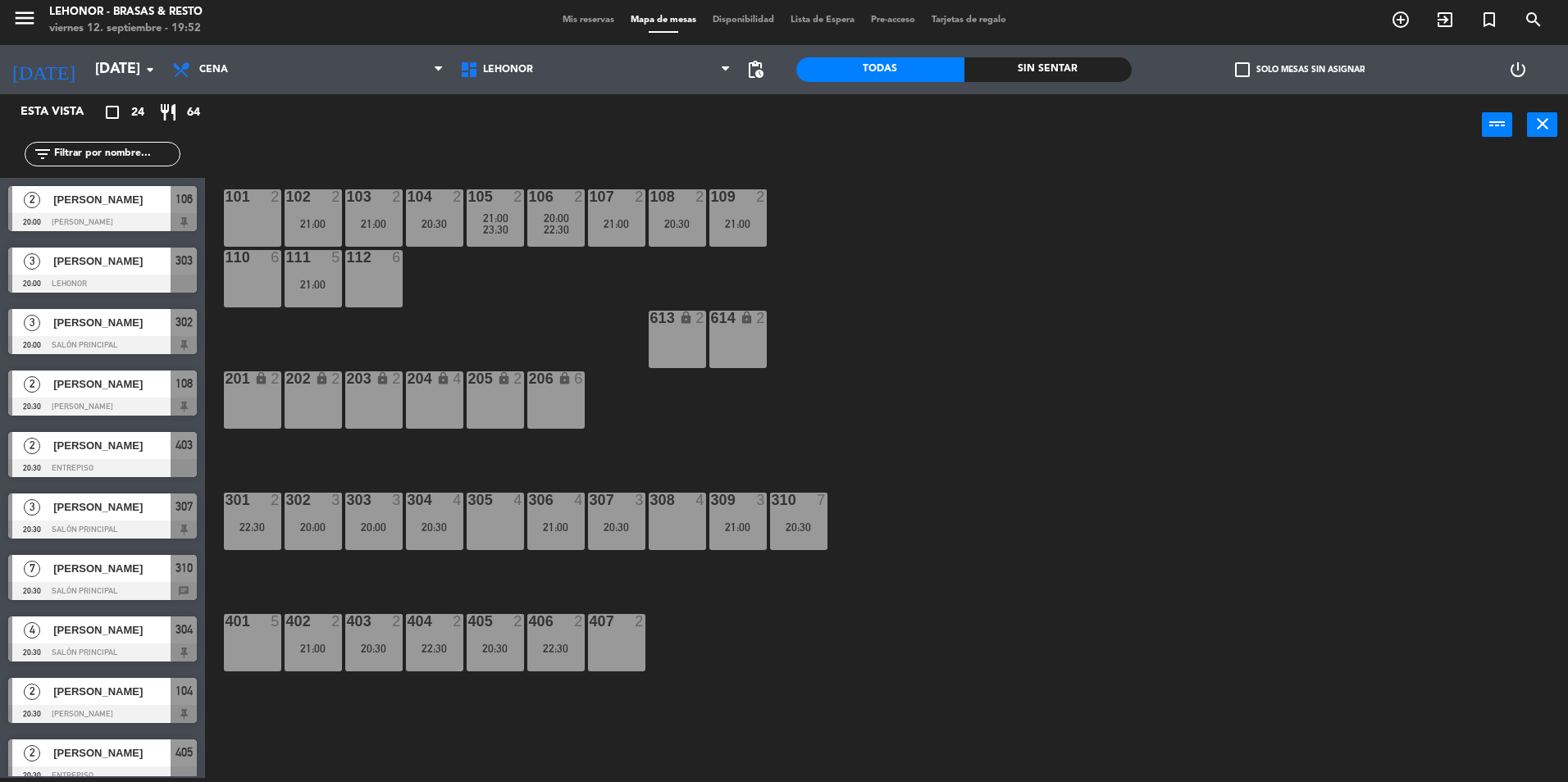
click at [735, 539] on div "309 3 21:00" at bounding box center [738, 522] width 58 height 57
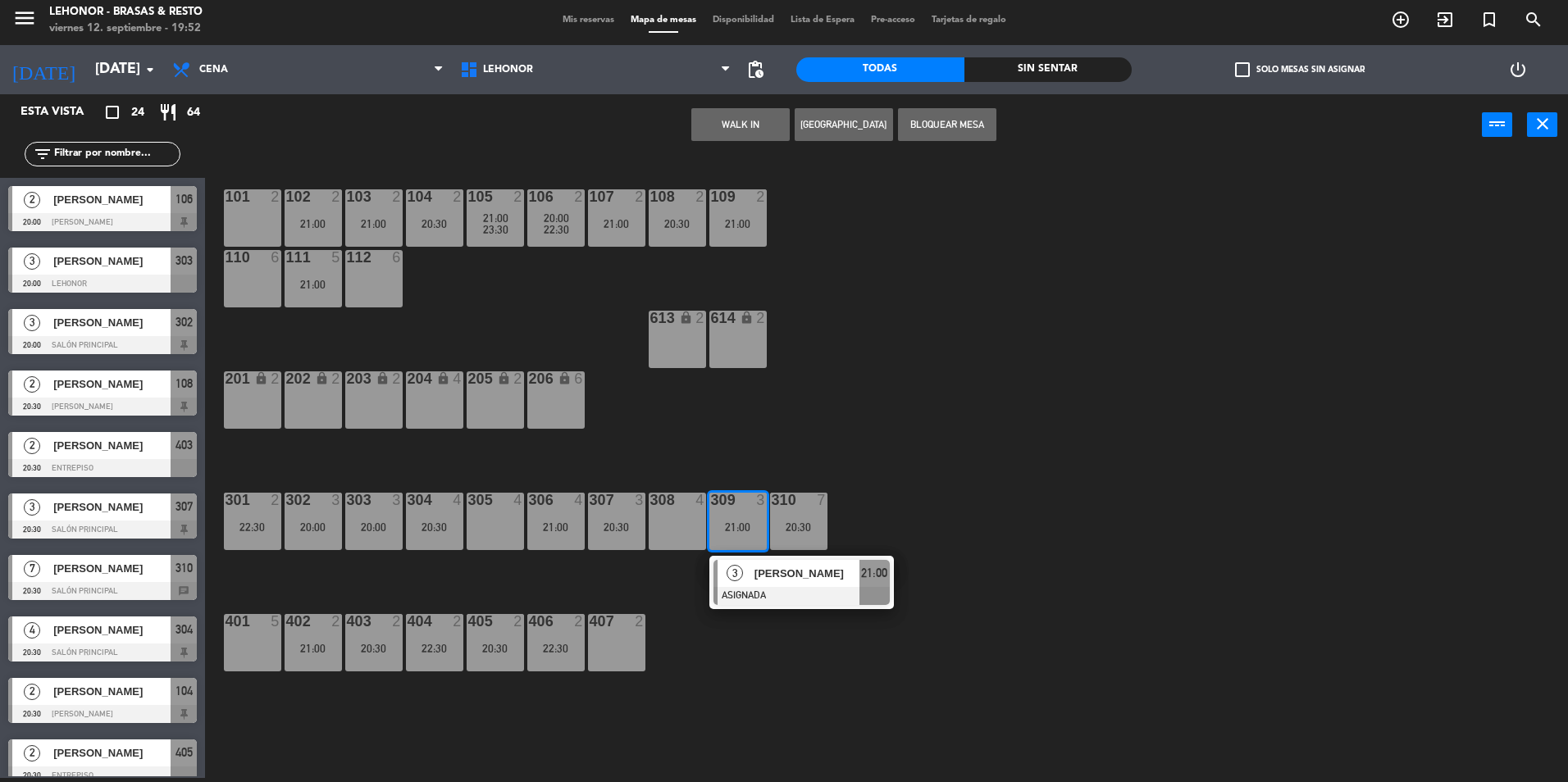
click at [776, 587] on div at bounding box center [802, 595] width 177 height 18
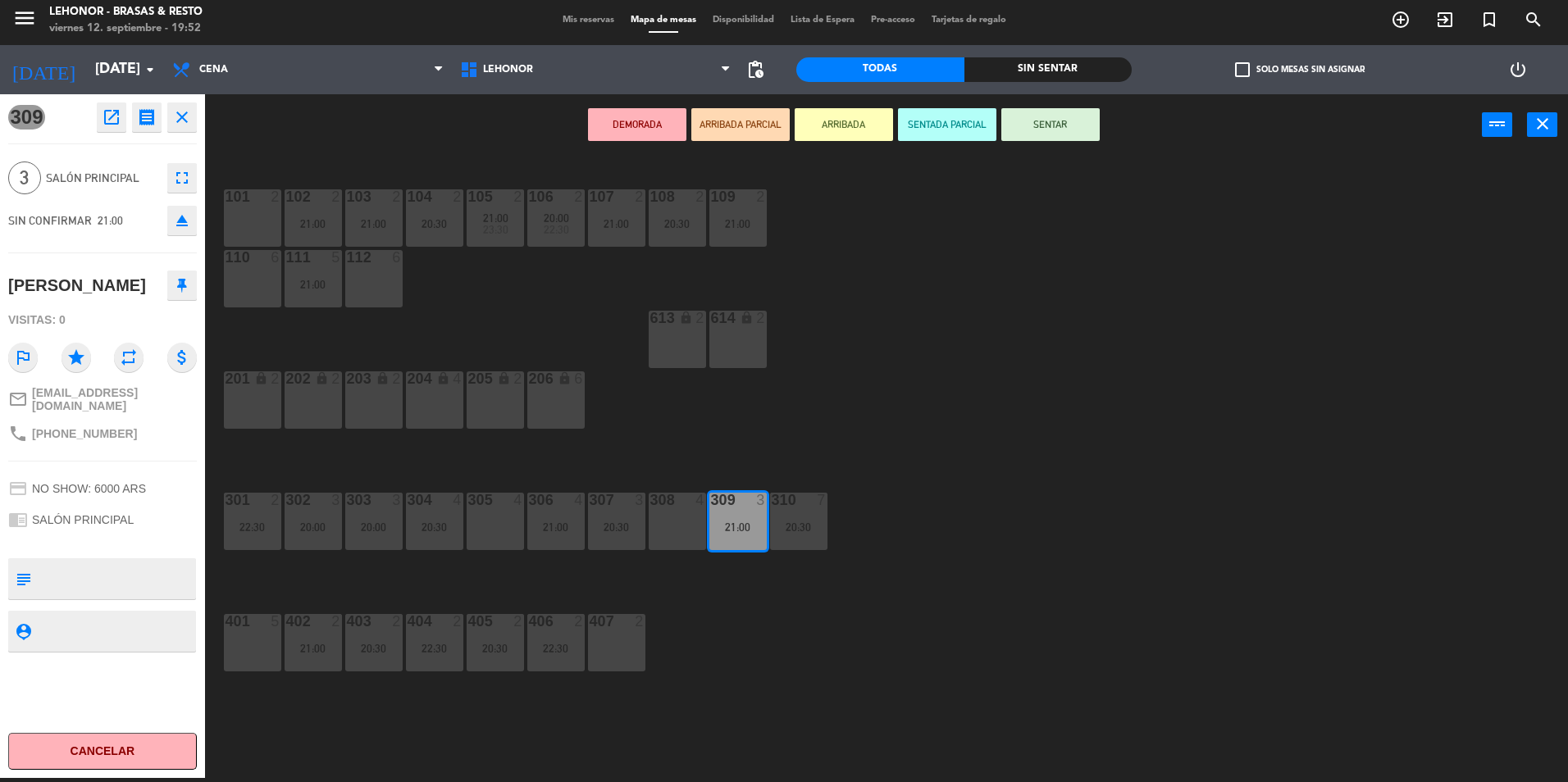
click at [508, 523] on div "305 4" at bounding box center [496, 522] width 58 height 57
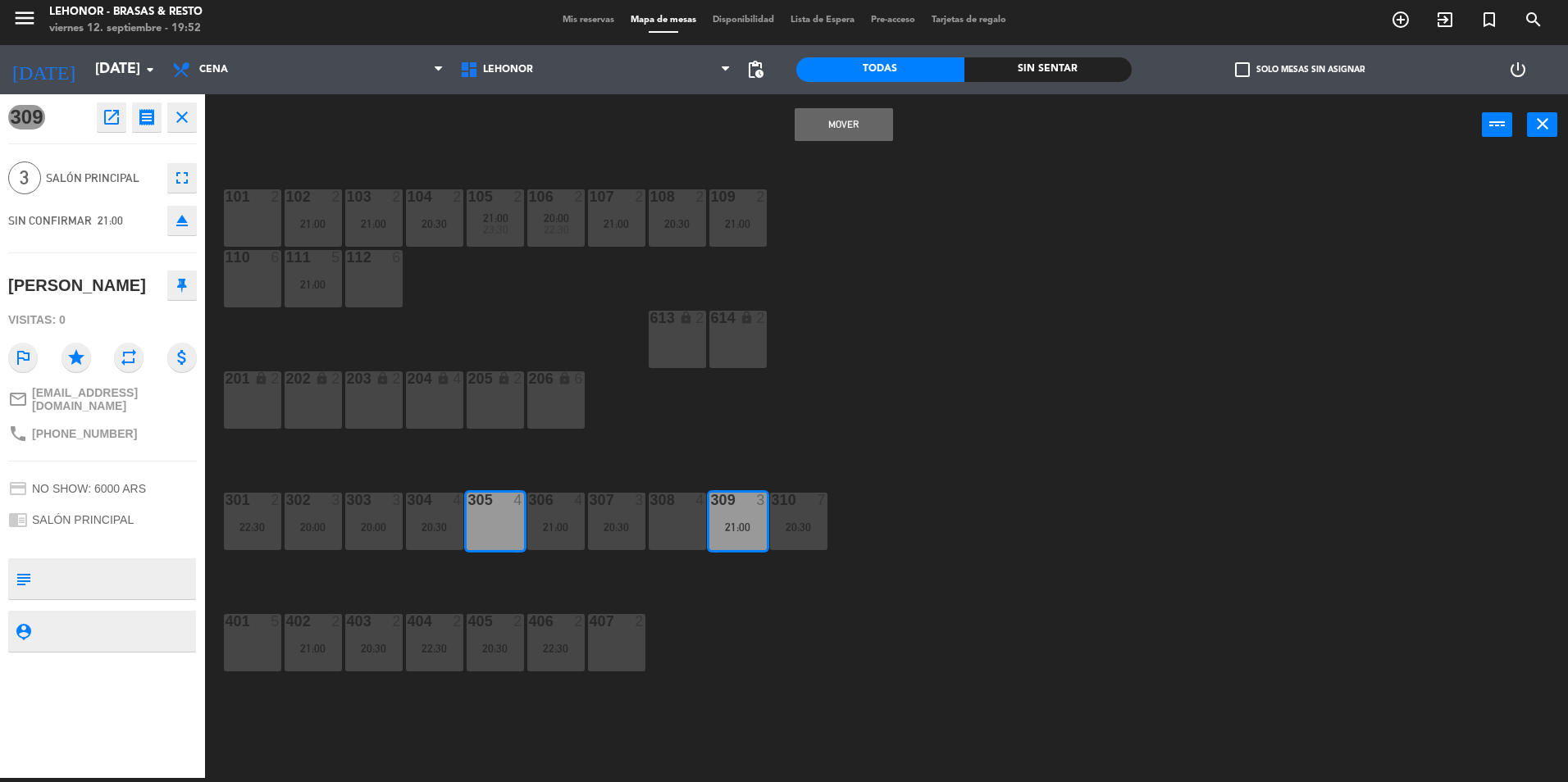
click at [848, 131] on button "Mover" at bounding box center [844, 124] width 98 height 33
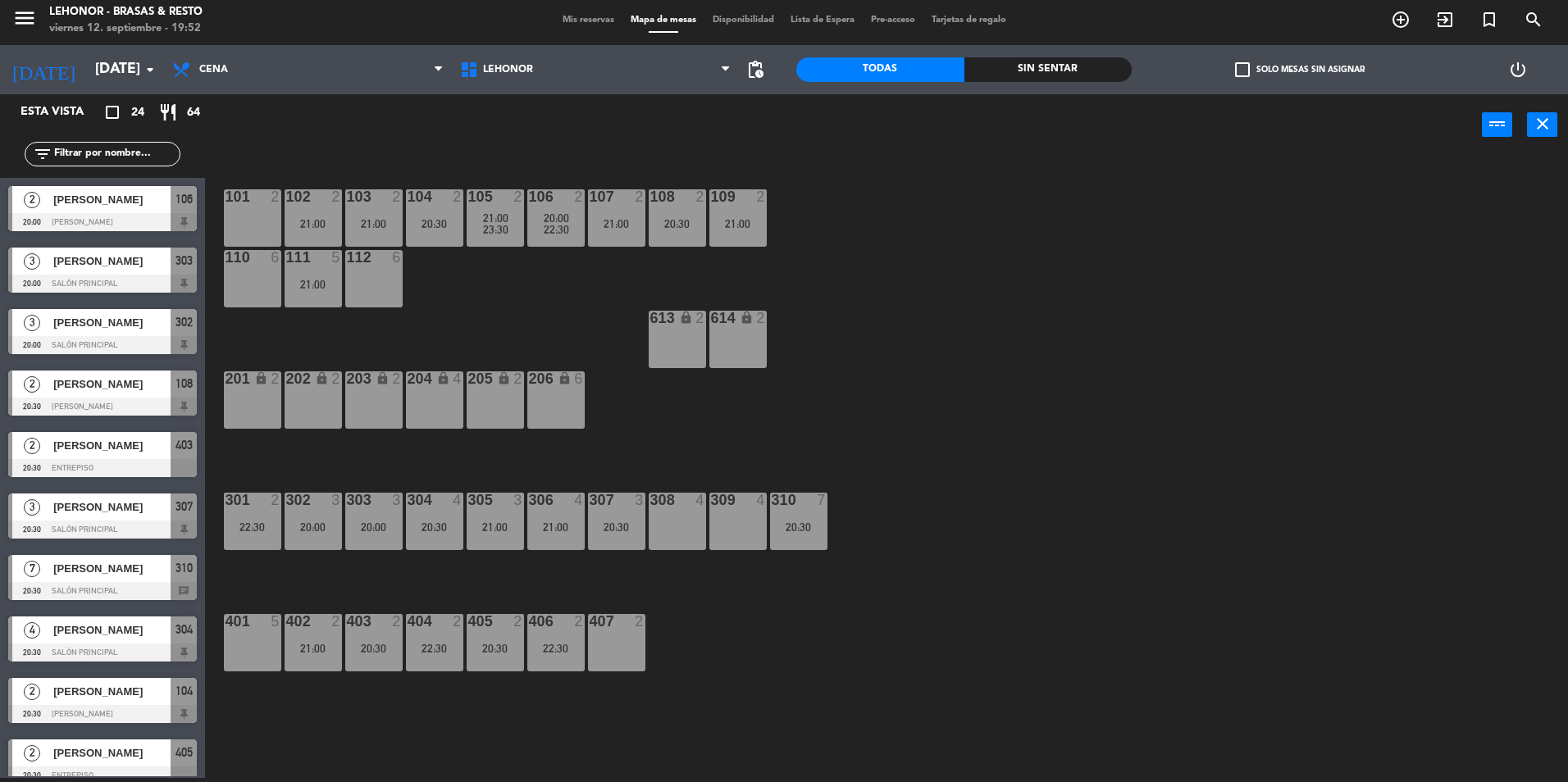
scroll to position [4, 0]
click at [329, 541] on div "302 3 20:00" at bounding box center [314, 522] width 58 height 57
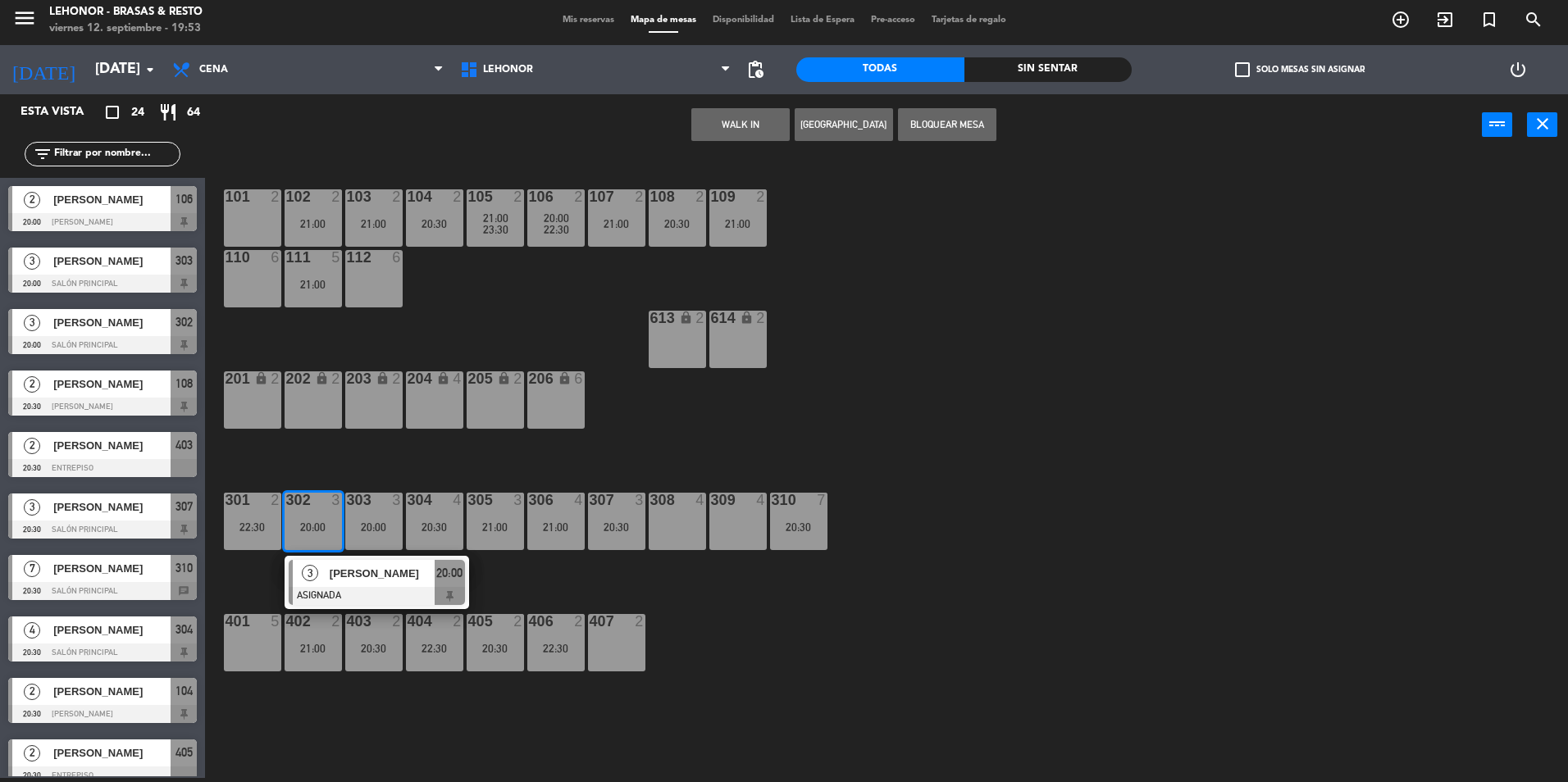
click at [333, 593] on div at bounding box center [376, 595] width 177 height 18
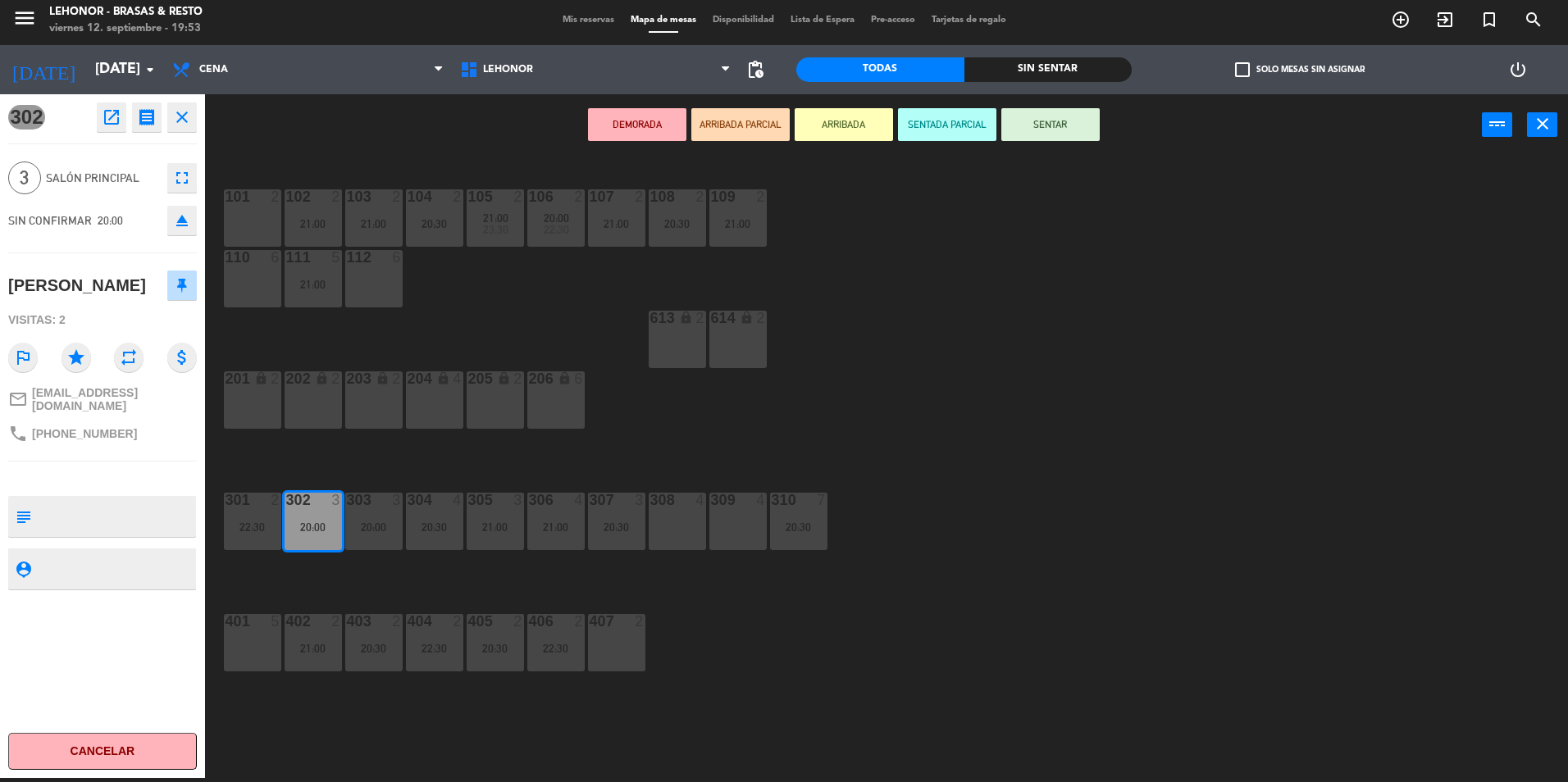
click at [908, 467] on div "101 2 102 2 21:00 103 2 21:00 104 2 20:30 105 2 21:00 23:30 106 2 20:00 22:30 1…" at bounding box center [895, 471] width 1348 height 622
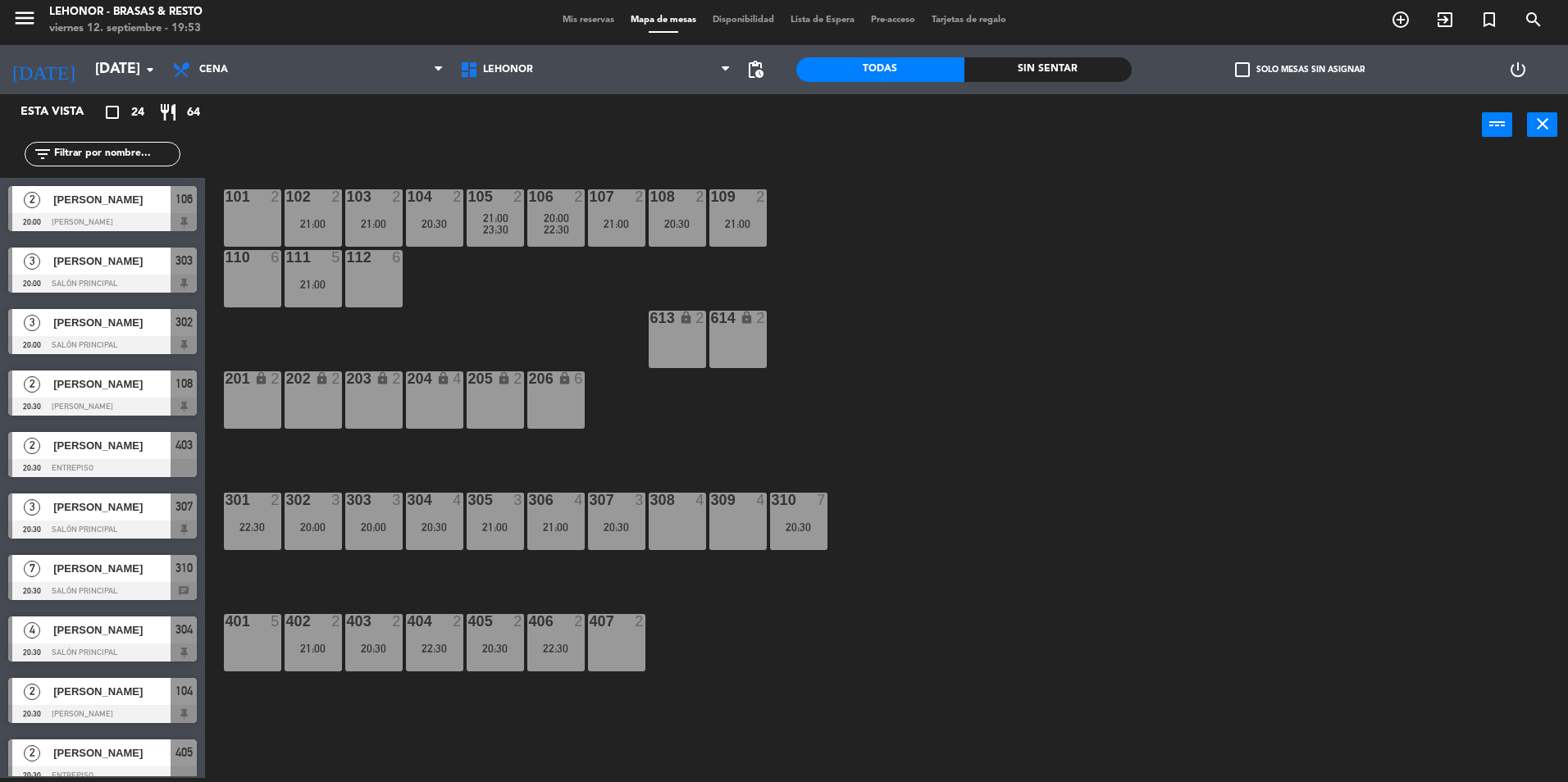
click at [310, 523] on div "20:00" at bounding box center [314, 528] width 58 height 12
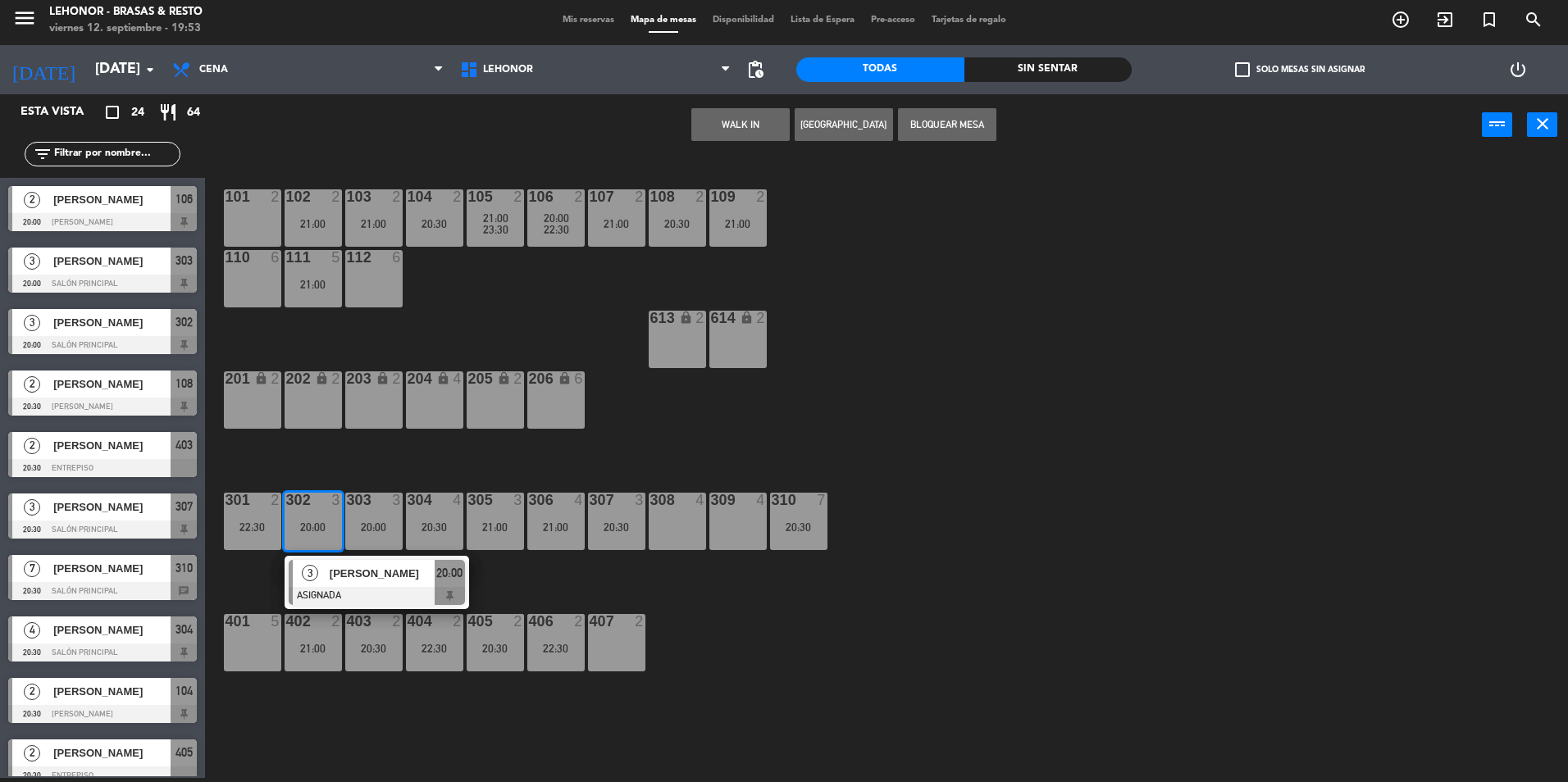
click at [564, 468] on div "101 2 102 2 21:00 103 2 21:00 104 2 20:30 105 2 21:00 23:30 106 2 20:00 22:30 1…" at bounding box center [895, 471] width 1348 height 622
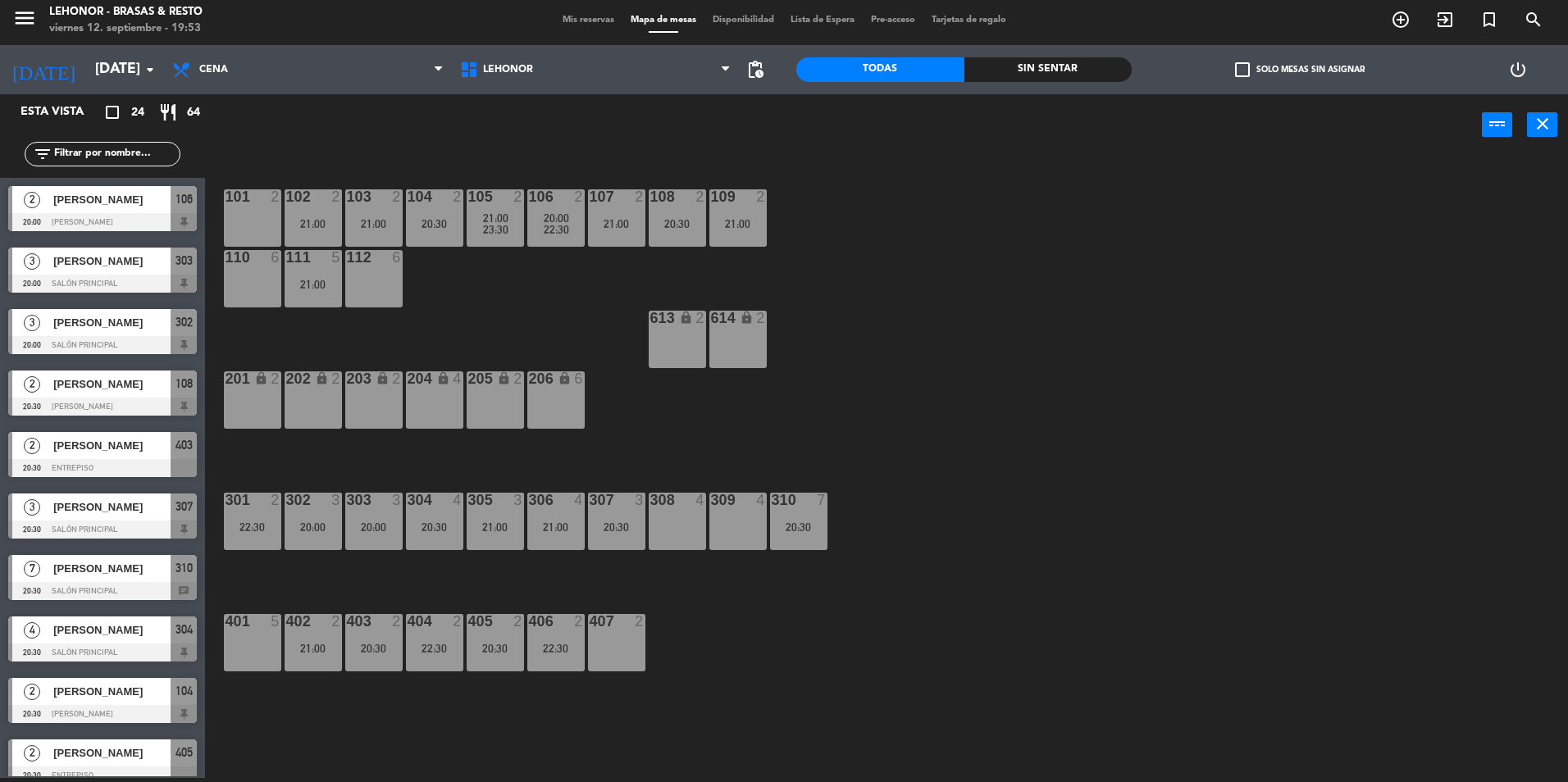
click at [433, 533] on div "20:30" at bounding box center [435, 528] width 58 height 12
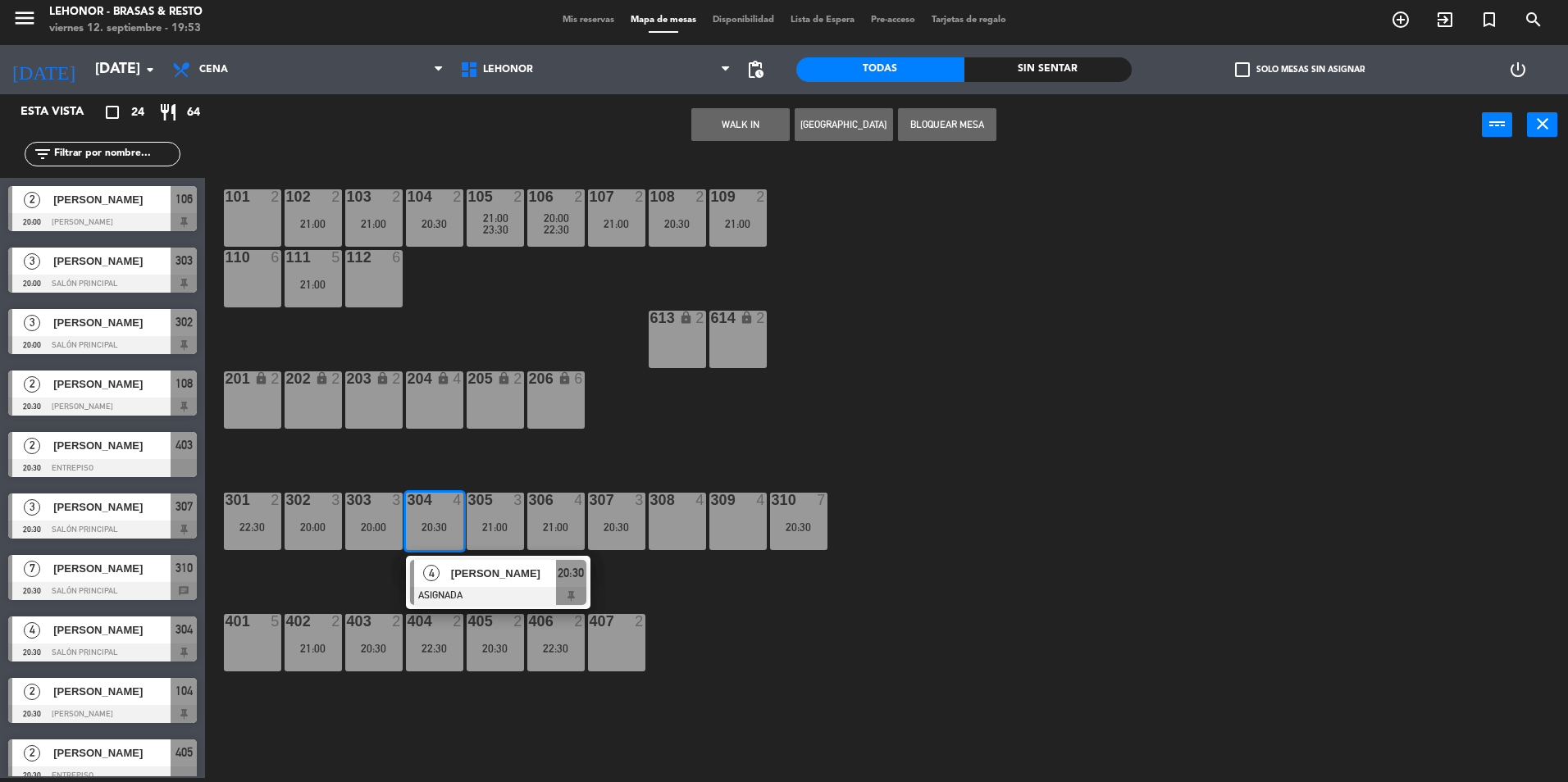
click at [511, 522] on div "21:00" at bounding box center [496, 528] width 58 height 12
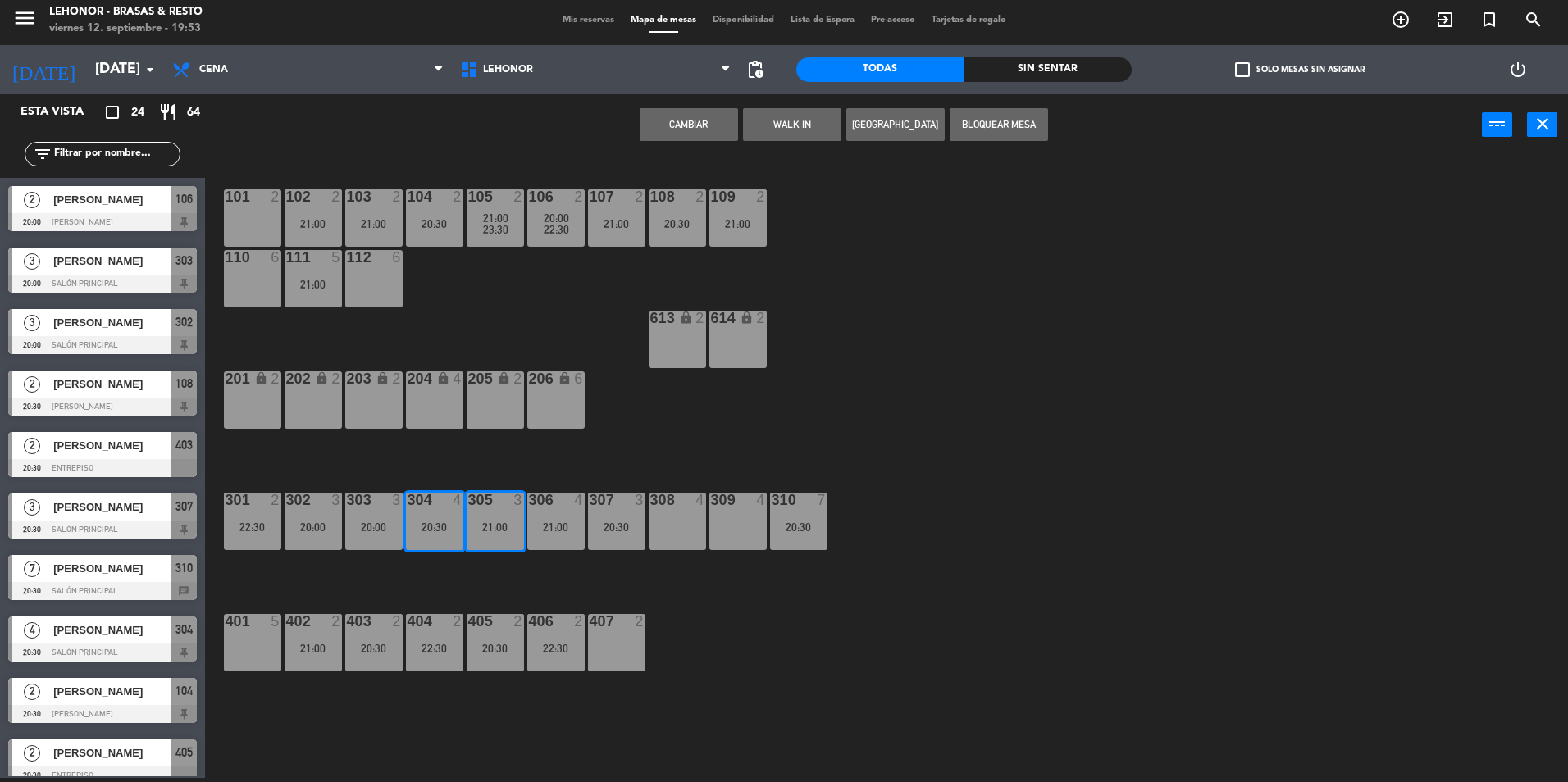
click at [694, 127] on button "Cambiar" at bounding box center [689, 124] width 98 height 33
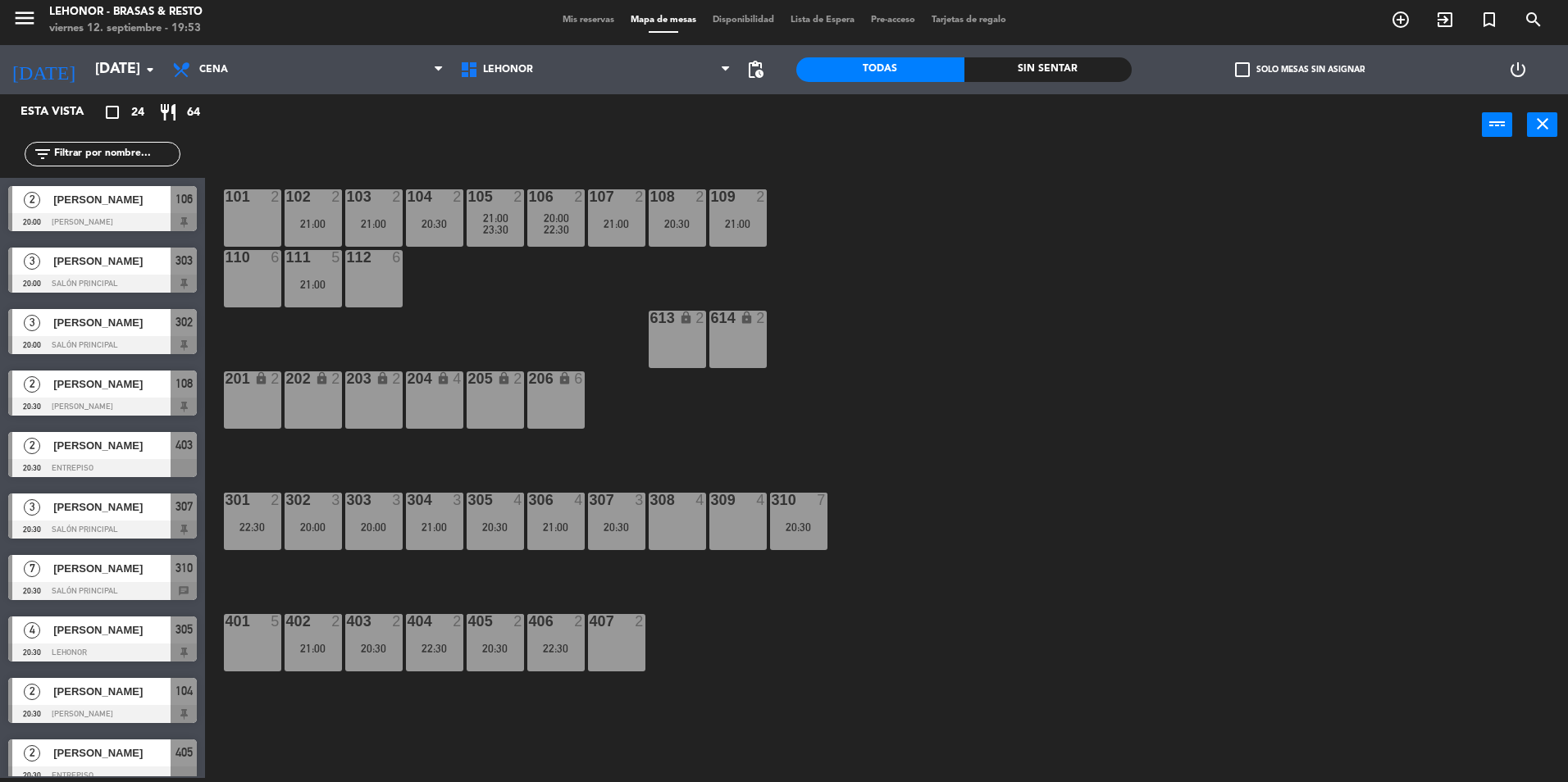
click at [548, 524] on div "21:00" at bounding box center [556, 528] width 58 height 12
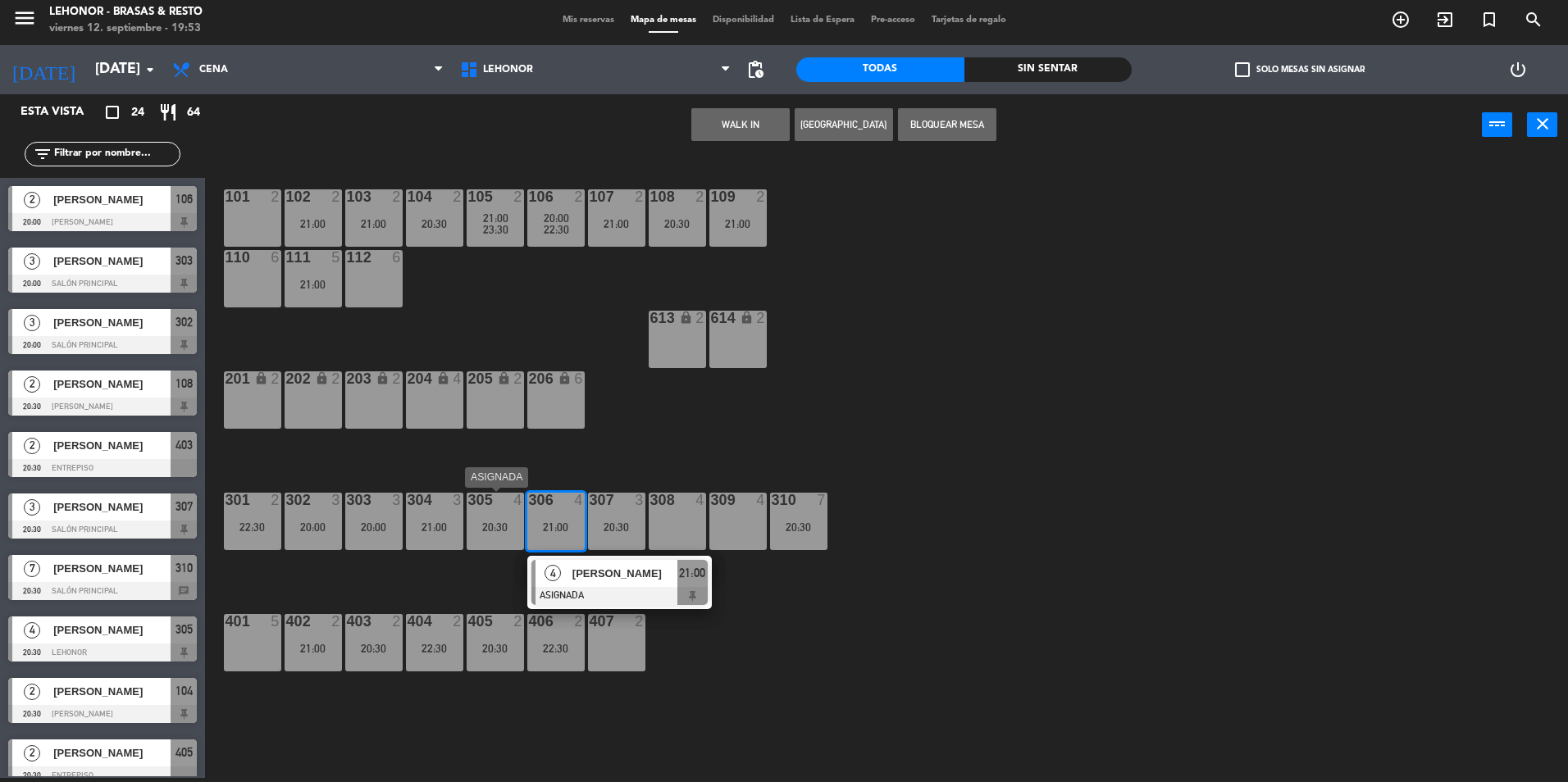
click at [474, 512] on div "305 4 20:30" at bounding box center [496, 522] width 58 height 57
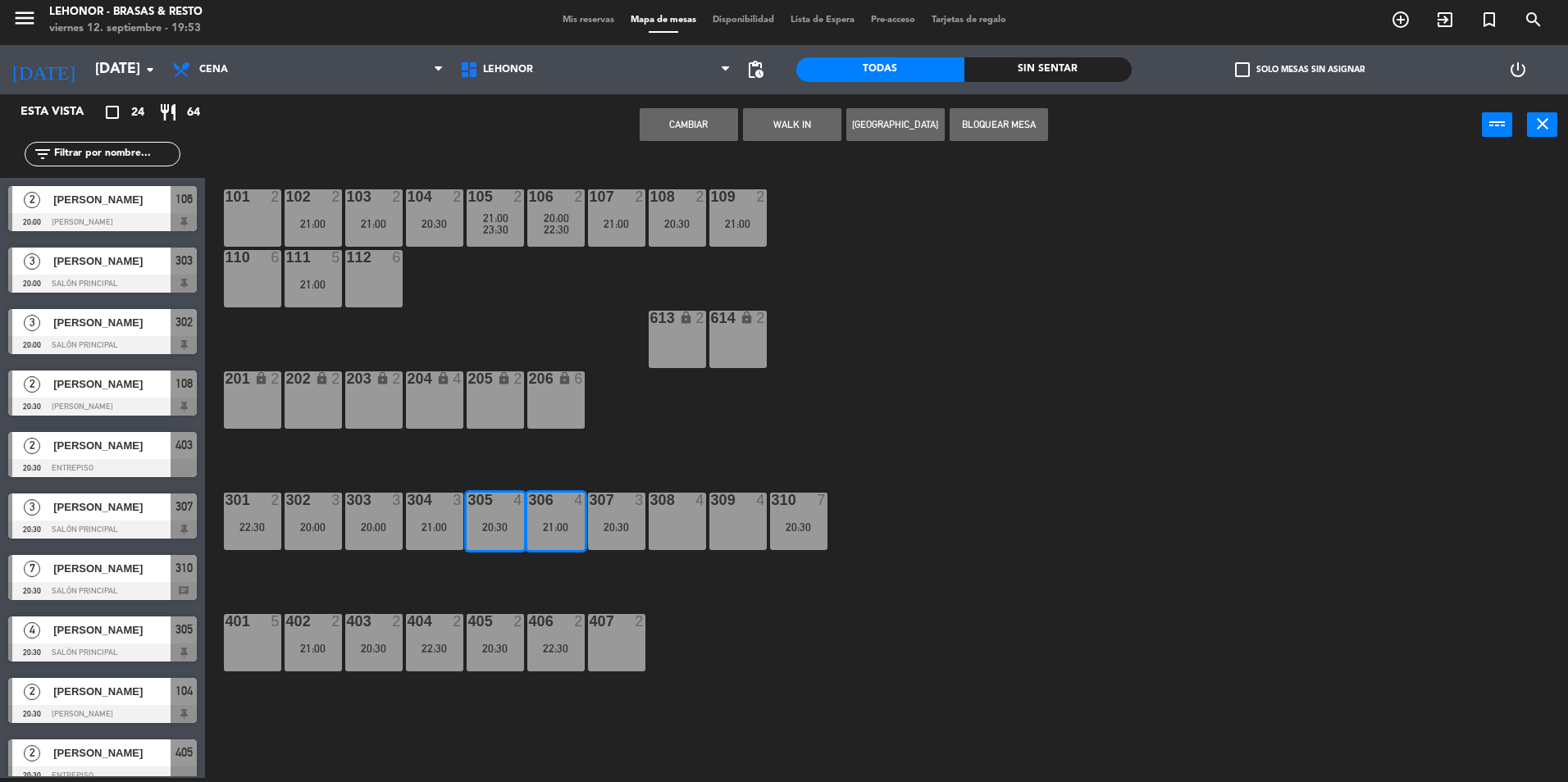
click at [694, 113] on button "Cambiar" at bounding box center [689, 124] width 98 height 33
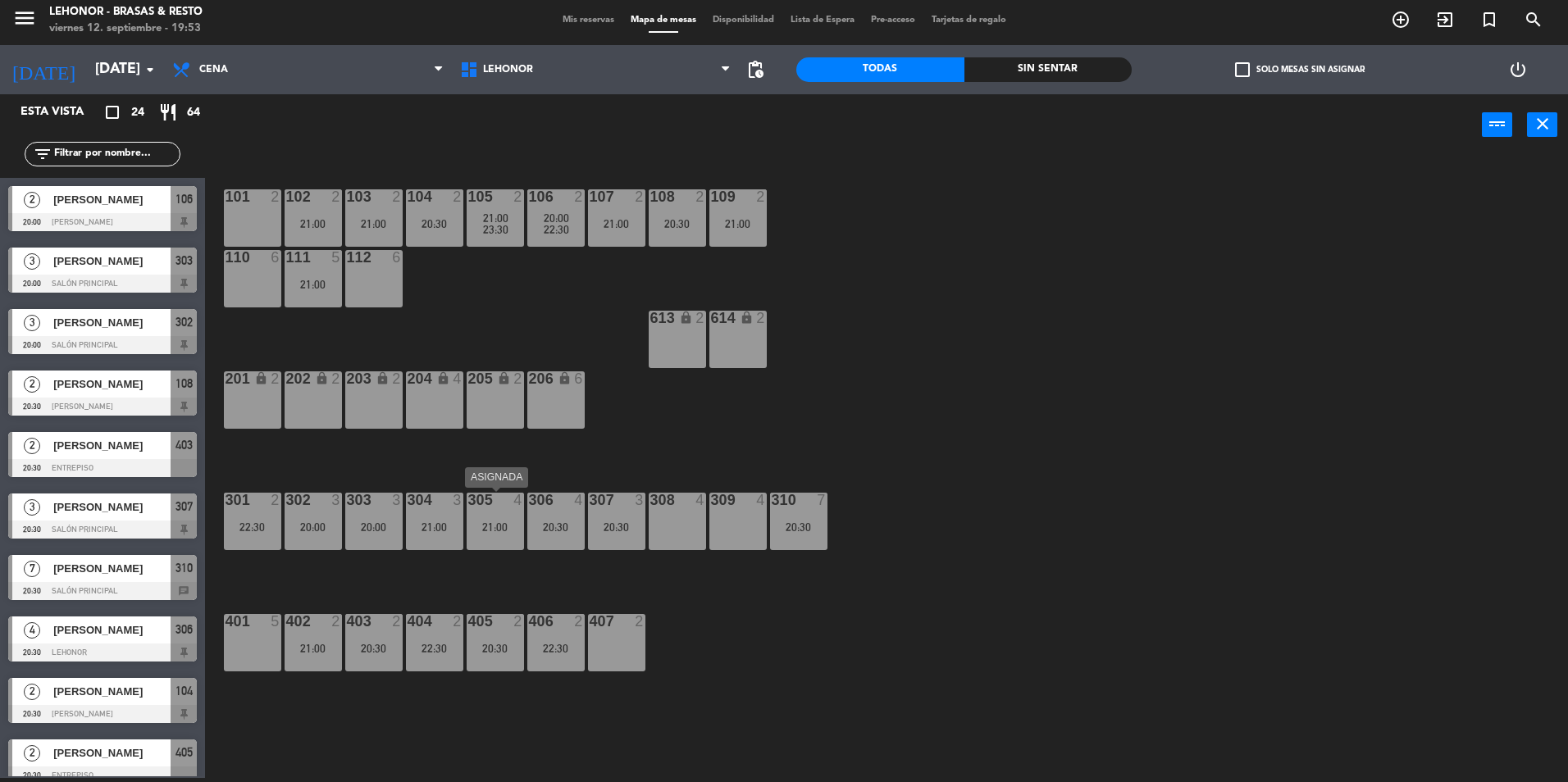
click at [510, 524] on div "21:00" at bounding box center [496, 528] width 58 height 12
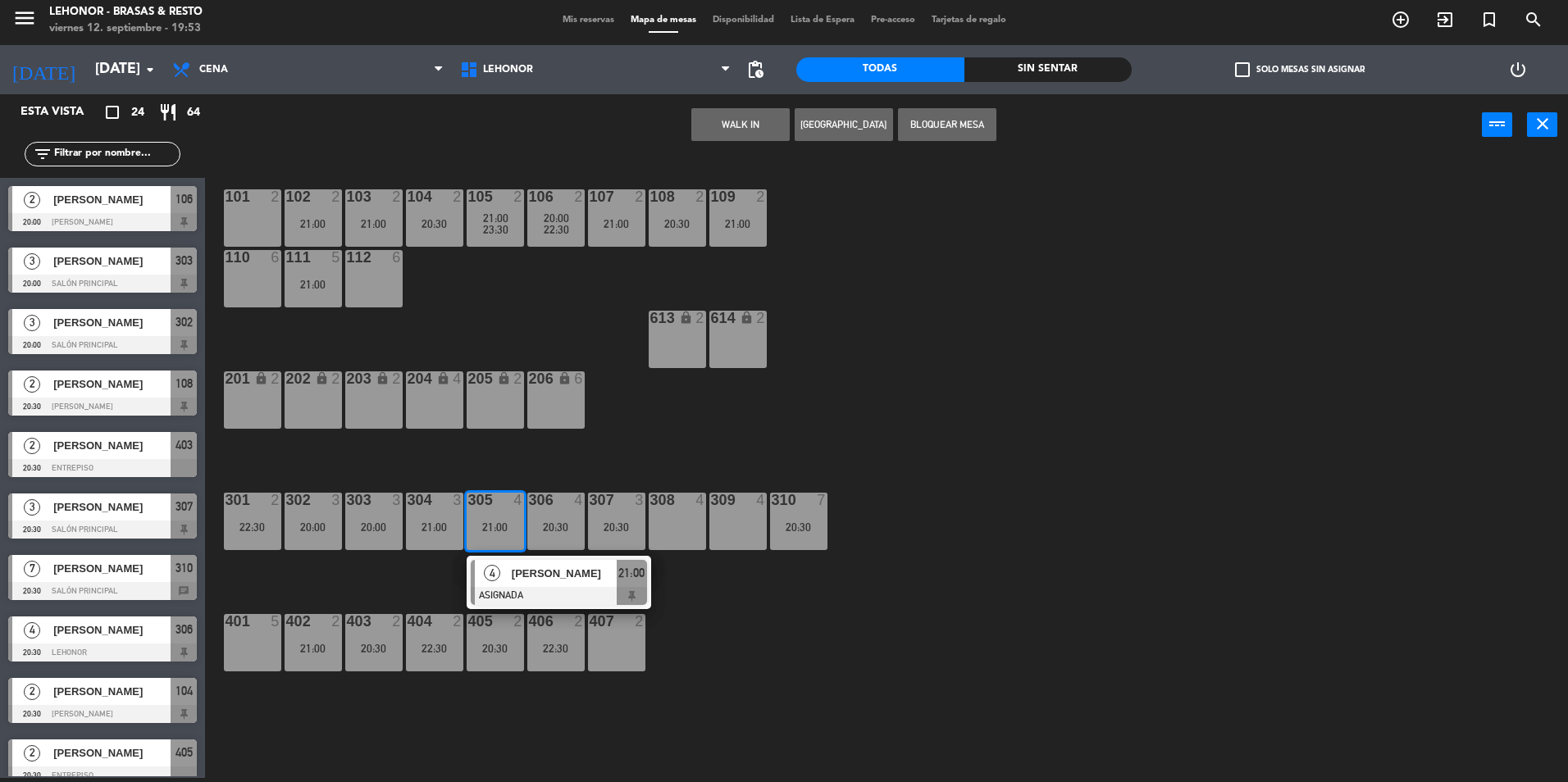
drag, startPoint x: 441, startPoint y: 521, endPoint x: 524, endPoint y: 407, distance: 141.0
click at [442, 518] on div "304 3 21:00" at bounding box center [435, 522] width 58 height 57
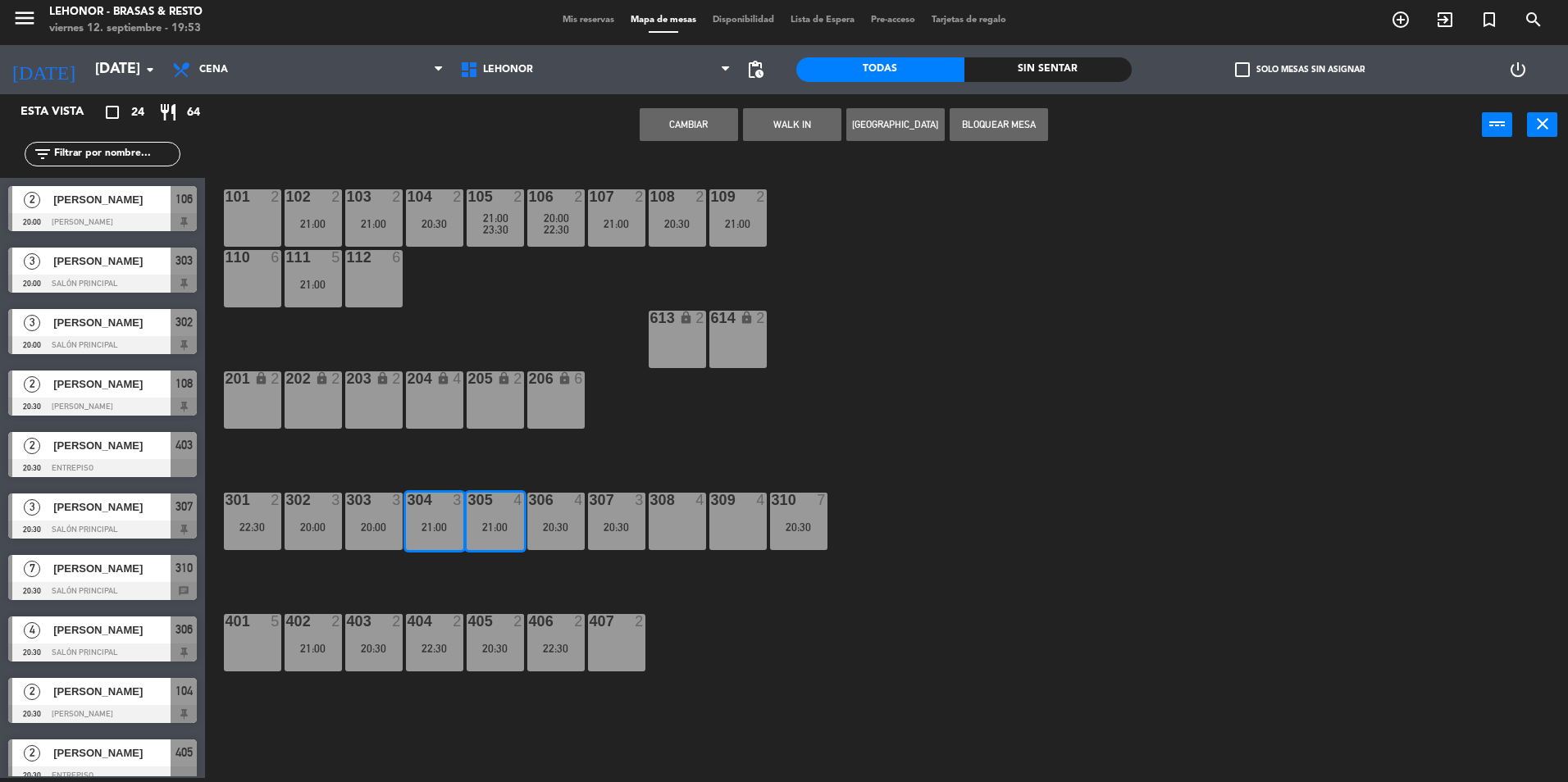
click at [692, 118] on button "Cambiar" at bounding box center [689, 124] width 98 height 33
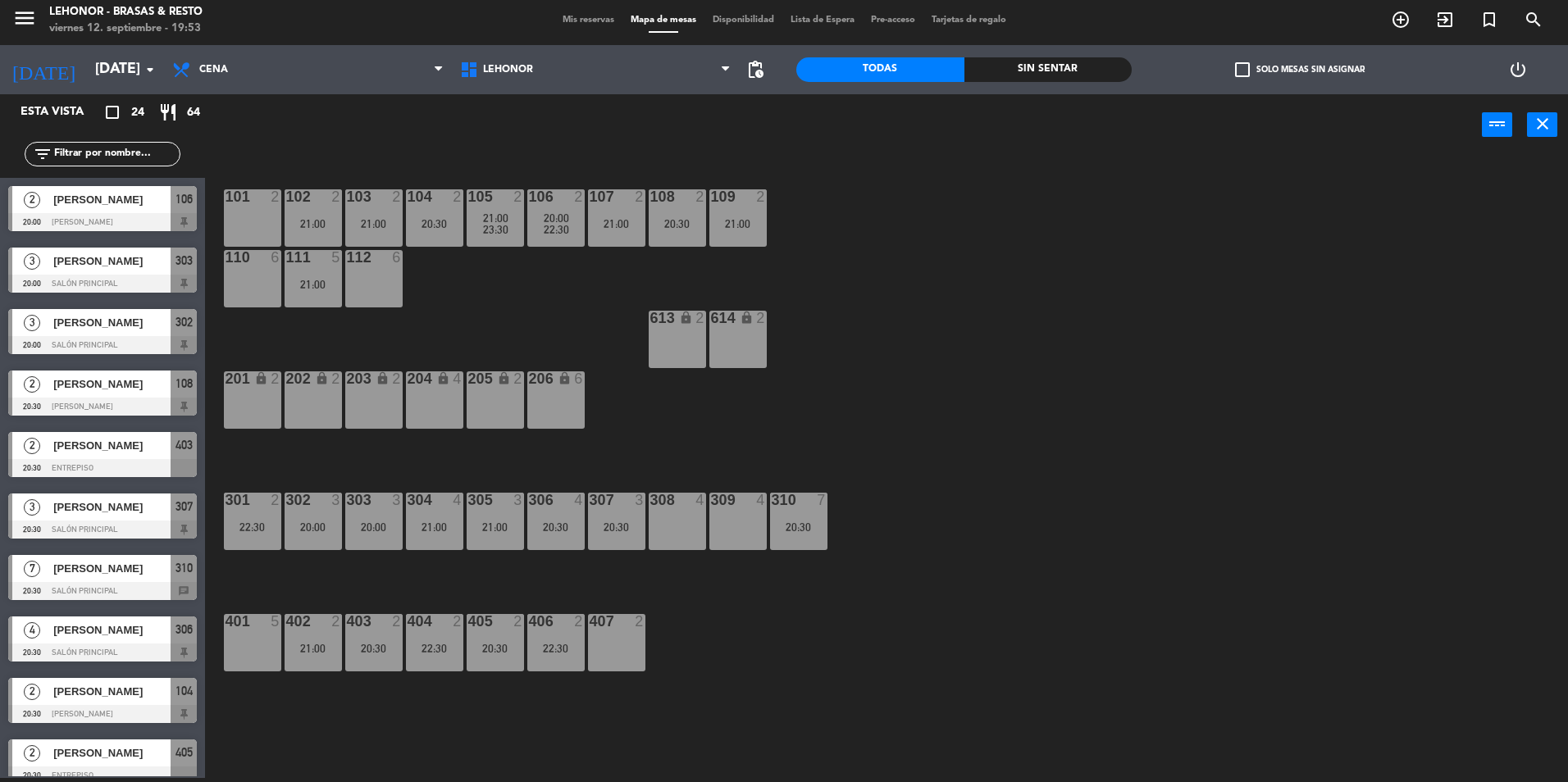
click at [392, 533] on div "303 3 20:00" at bounding box center [374, 522] width 58 height 57
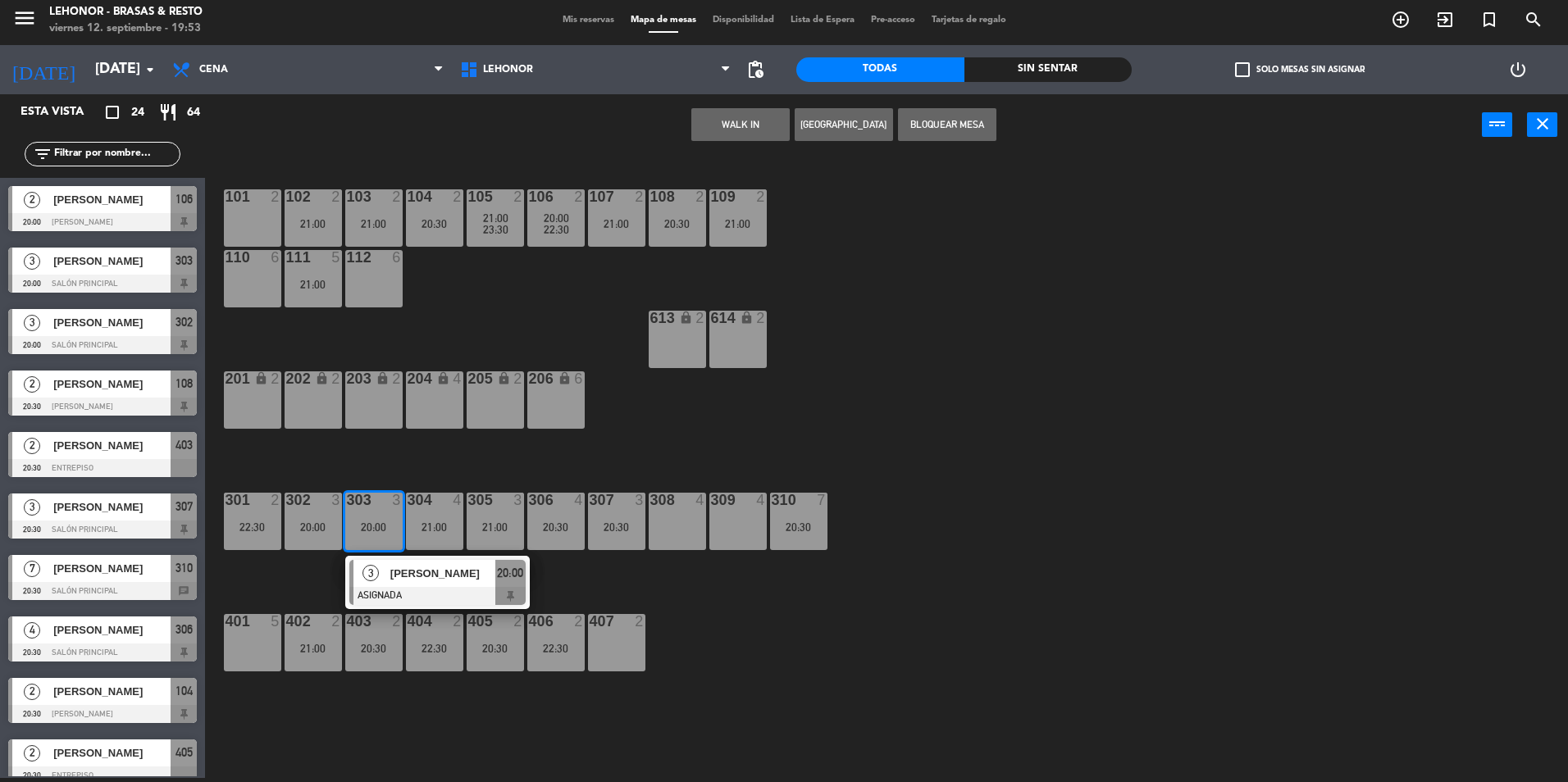
click at [661, 530] on div "308 4" at bounding box center [677, 522] width 58 height 57
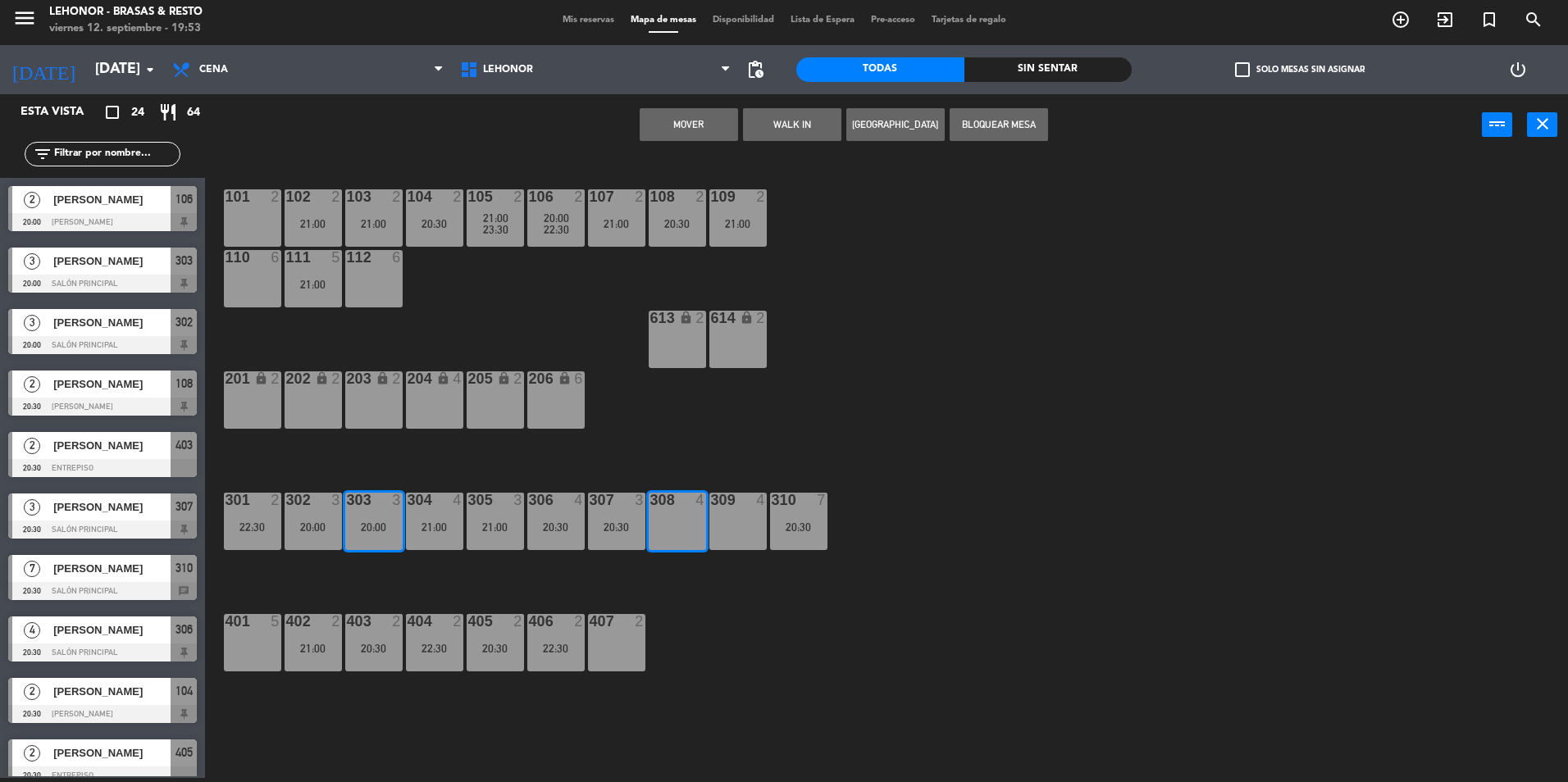
click at [701, 131] on button "Mover" at bounding box center [689, 124] width 98 height 33
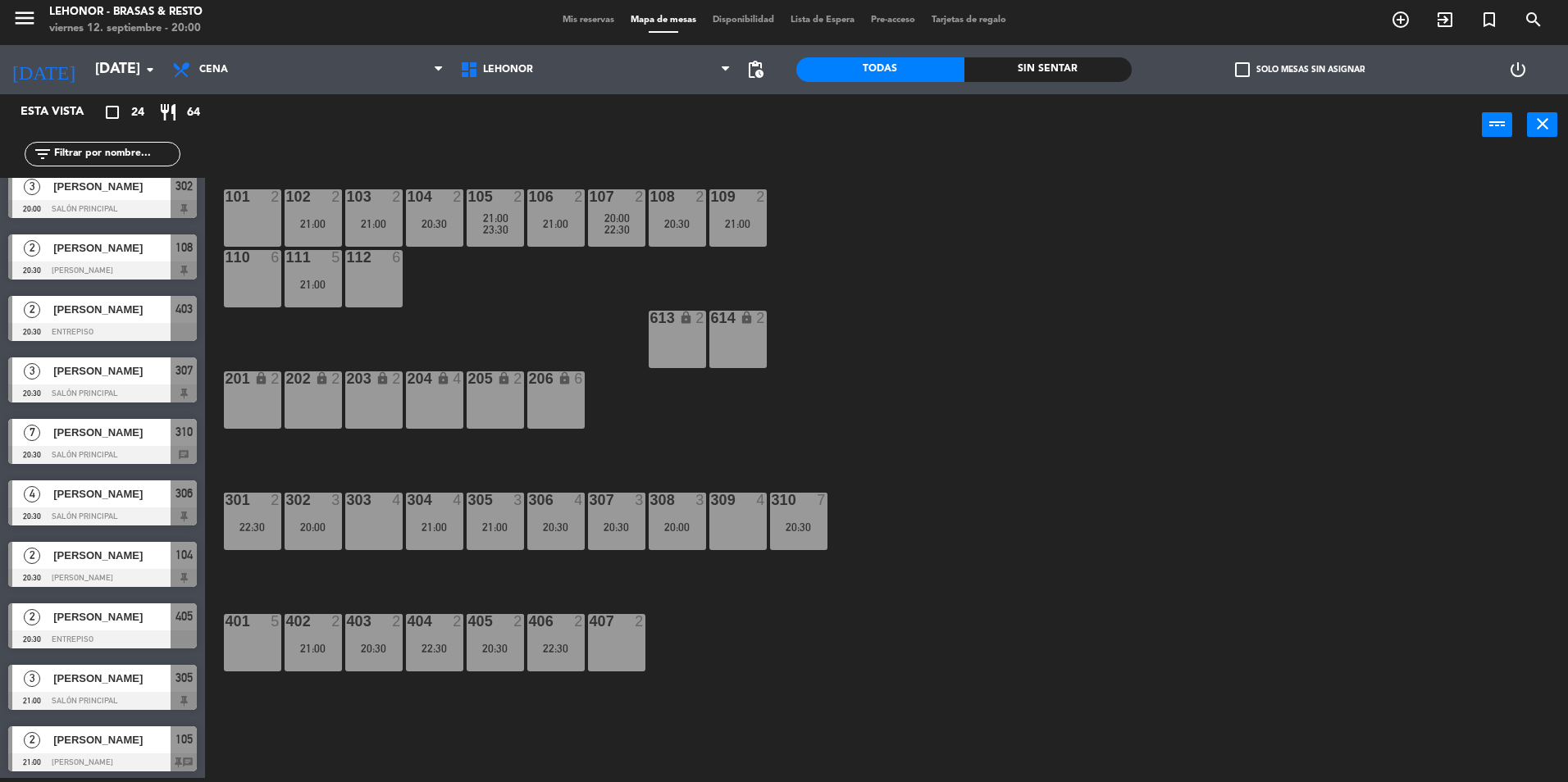
scroll to position [0, 0]
